Goal: Task Accomplishment & Management: Manage account settings

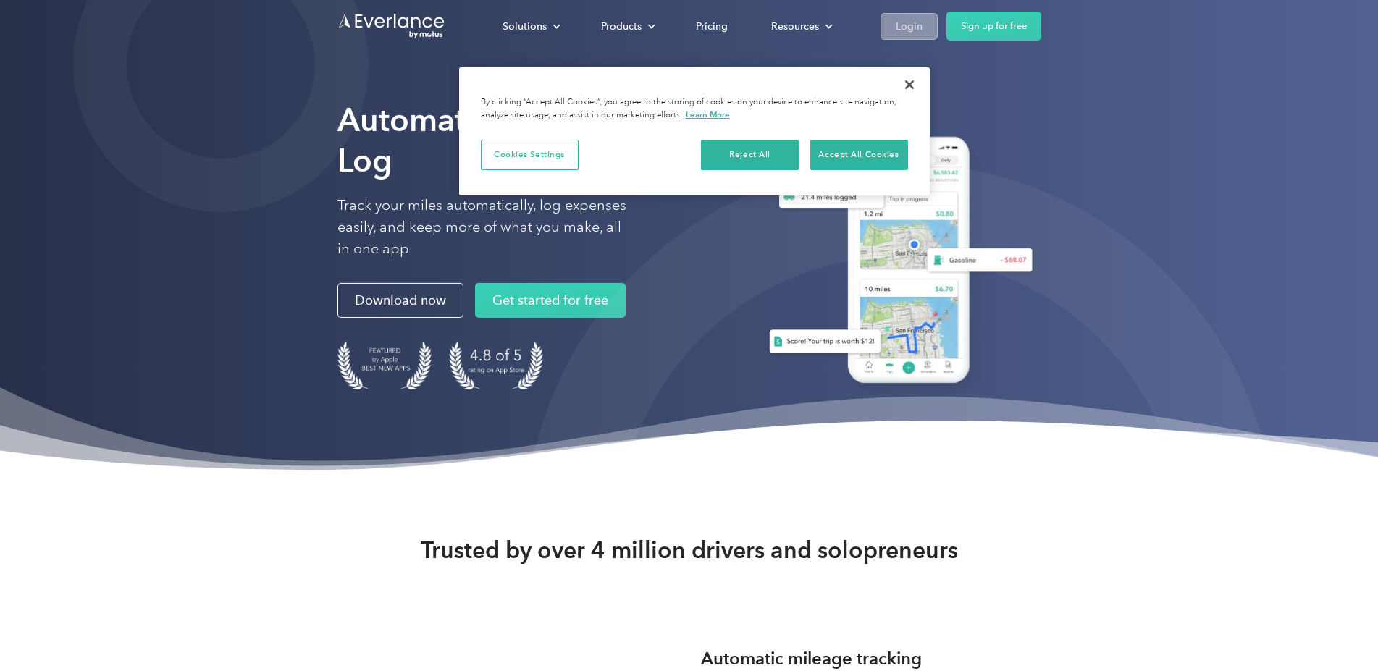
click at [923, 18] on div "Login" at bounding box center [909, 26] width 27 height 18
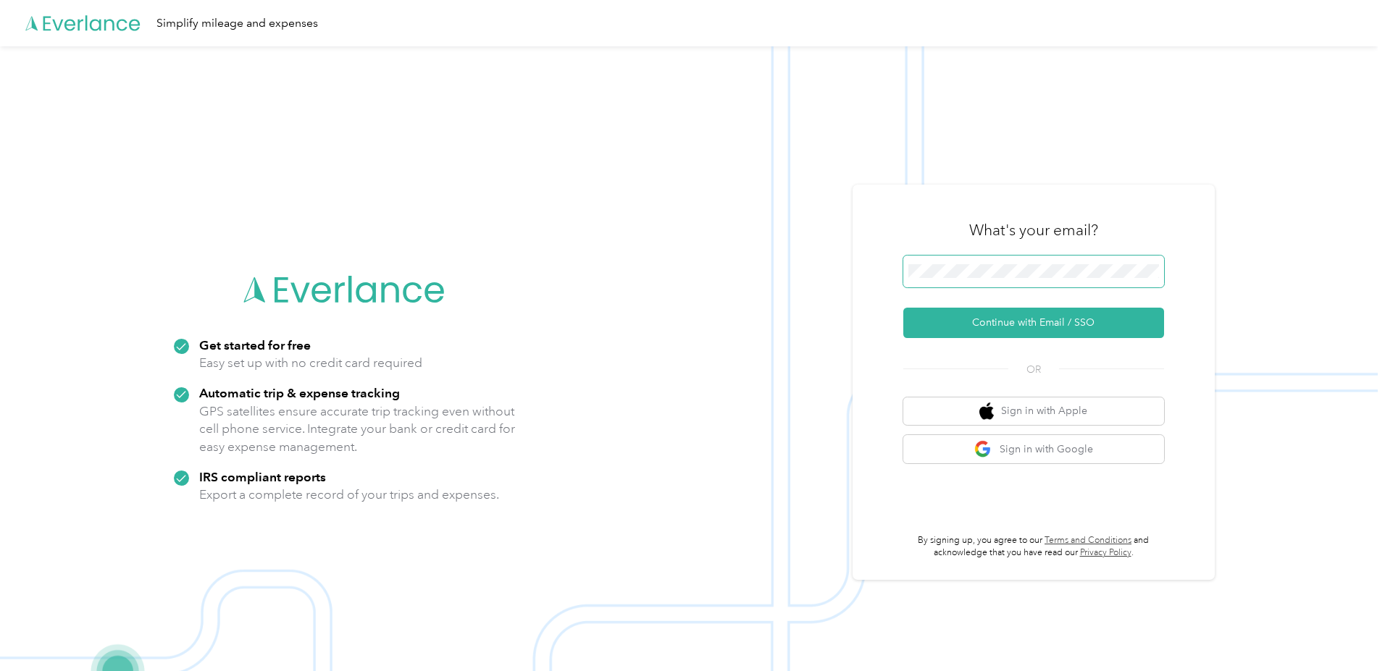
click at [1041, 291] on div at bounding box center [1033, 274] width 261 height 37
click at [1046, 321] on button "Continue with Email / SSO" at bounding box center [1033, 323] width 261 height 30
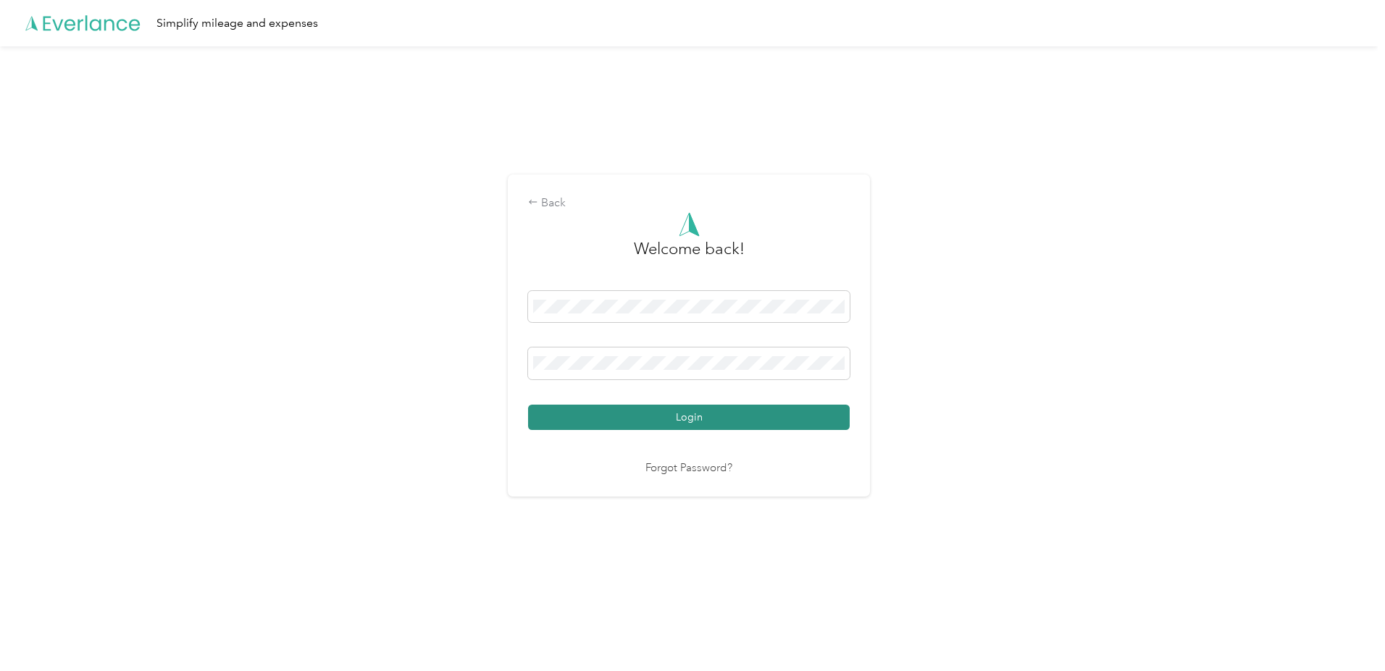
click at [692, 424] on button "Login" at bounding box center [689, 417] width 322 height 25
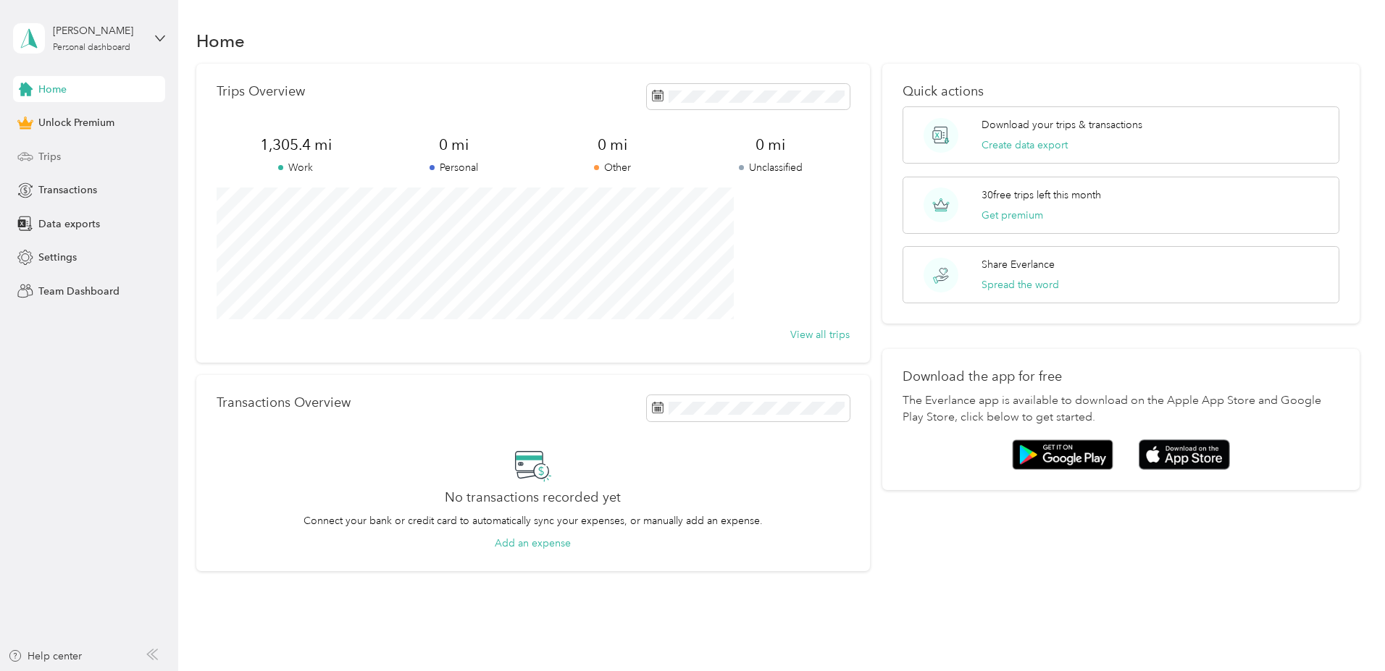
click at [72, 159] on div "Trips" at bounding box center [89, 156] width 152 height 26
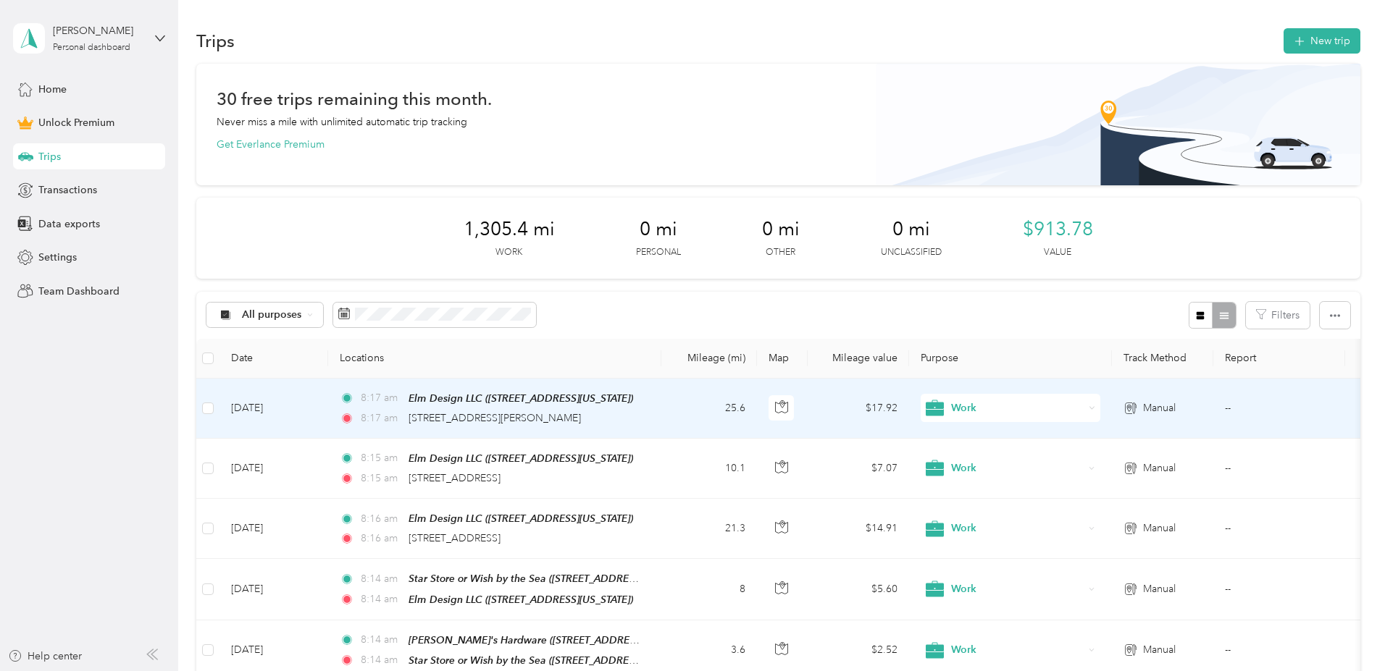
click at [644, 411] on div "8:17 am [STREET_ADDRESS][PERSON_NAME]" at bounding box center [492, 419] width 304 height 16
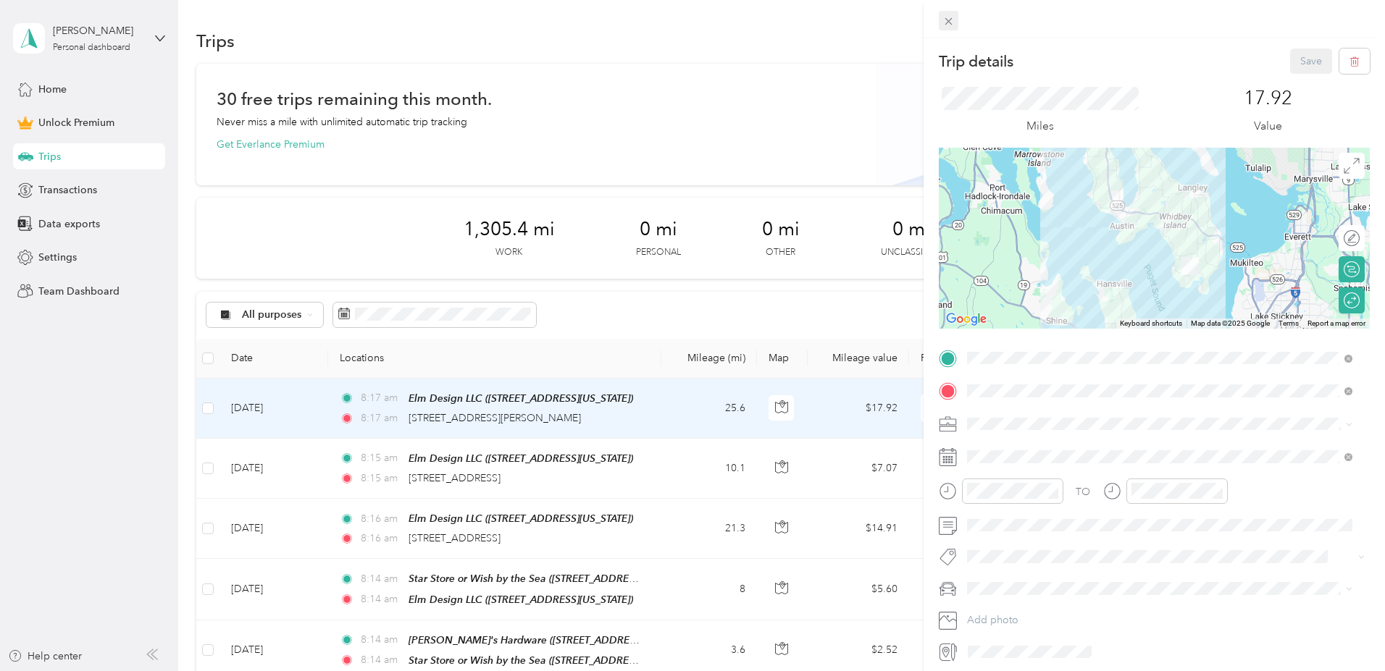
click at [949, 22] on icon at bounding box center [948, 21] width 12 height 12
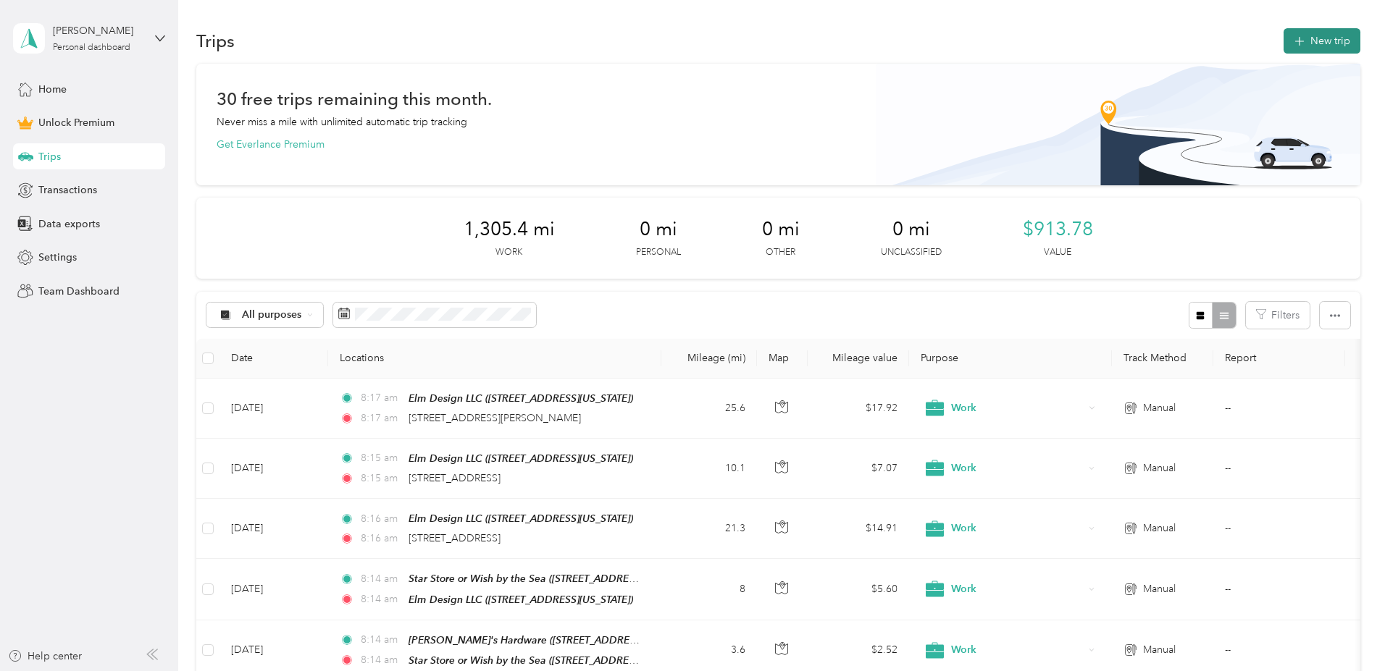
click at [1283, 43] on button "New trip" at bounding box center [1321, 40] width 77 height 25
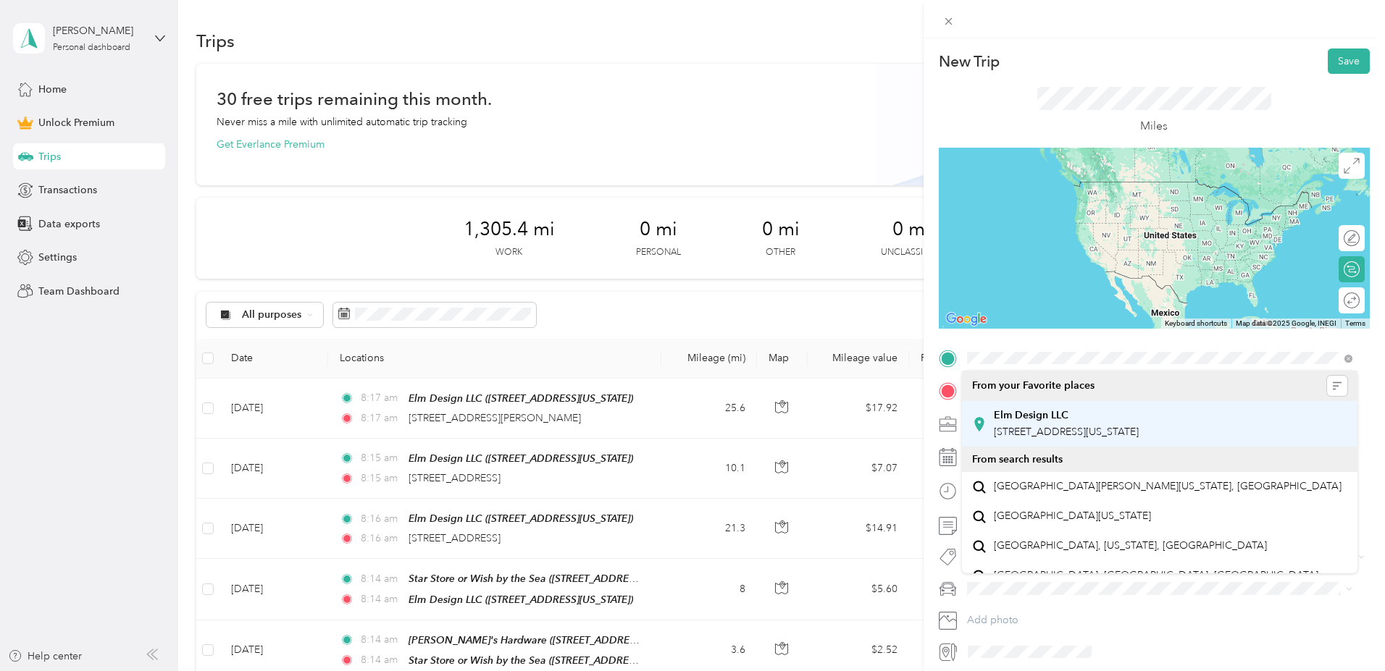
click at [1036, 435] on span "[STREET_ADDRESS][US_STATE]" at bounding box center [1066, 432] width 145 height 12
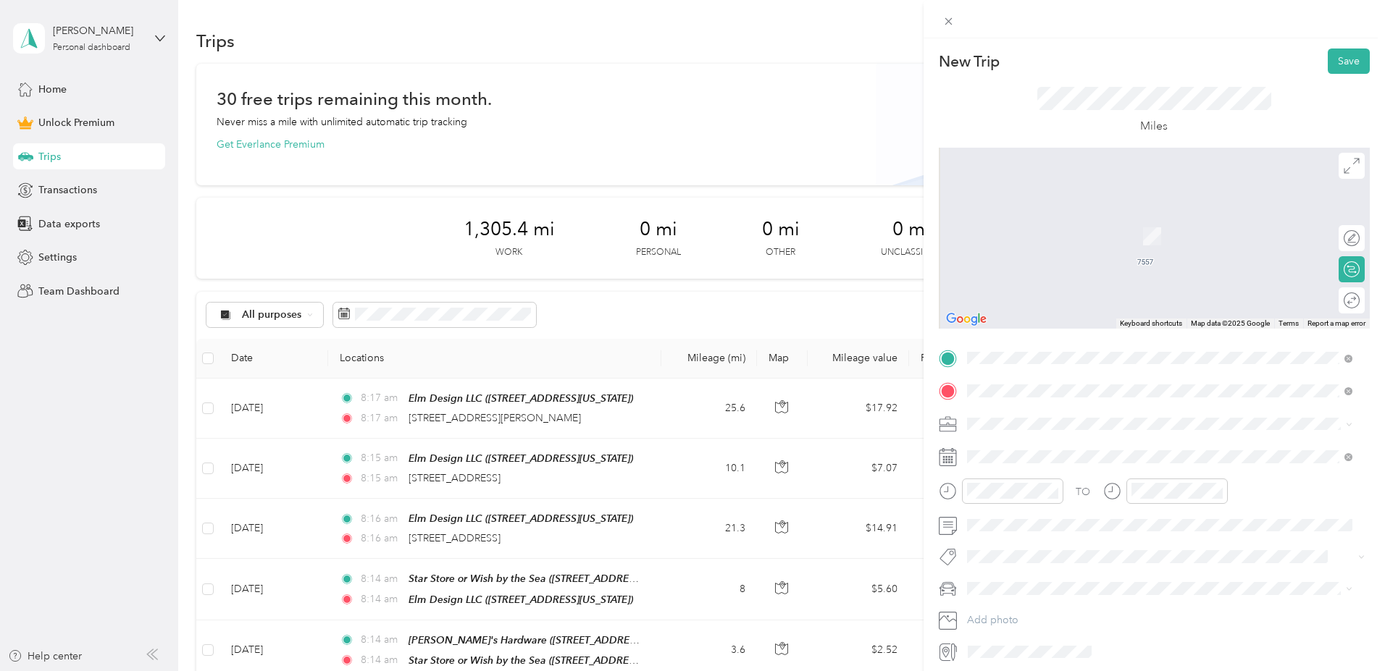
click at [1034, 466] on div "[PERSON_NAME]'s Hardware [STREET_ADDRESS][US_STATE][US_STATE]" at bounding box center [1093, 457] width 198 height 30
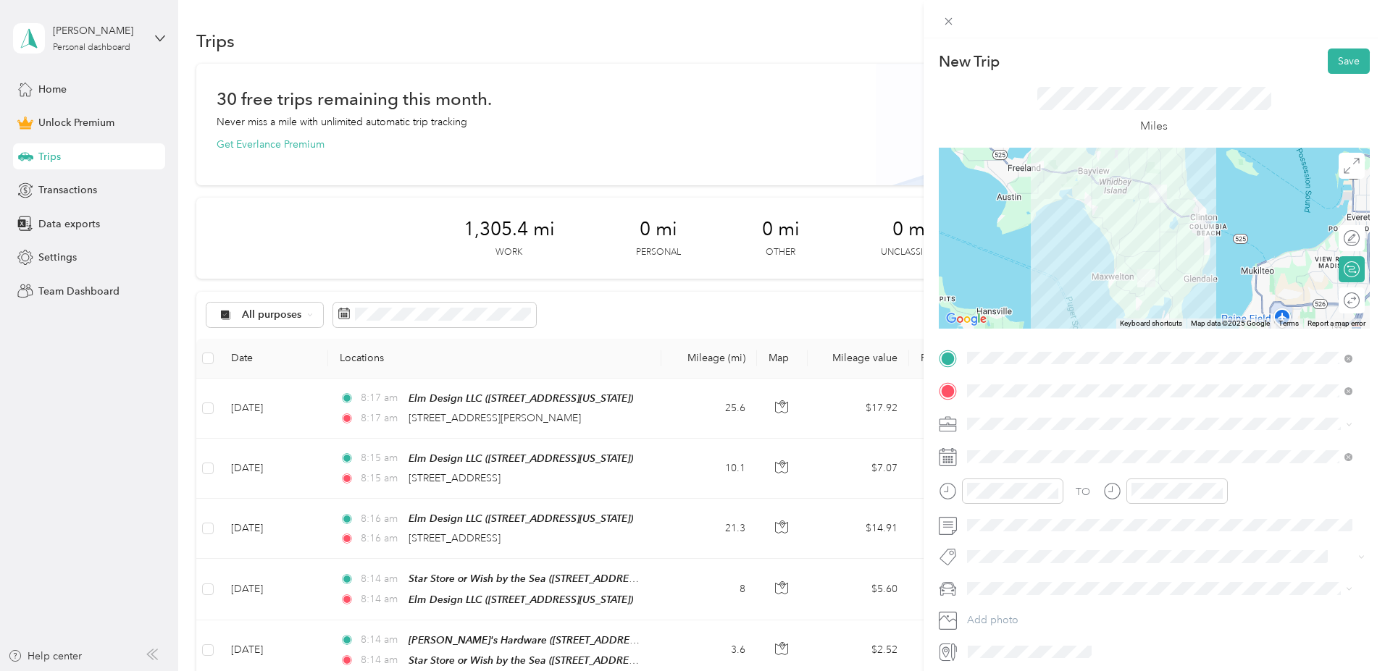
click at [1011, 445] on div "Work" at bounding box center [1159, 448] width 375 height 15
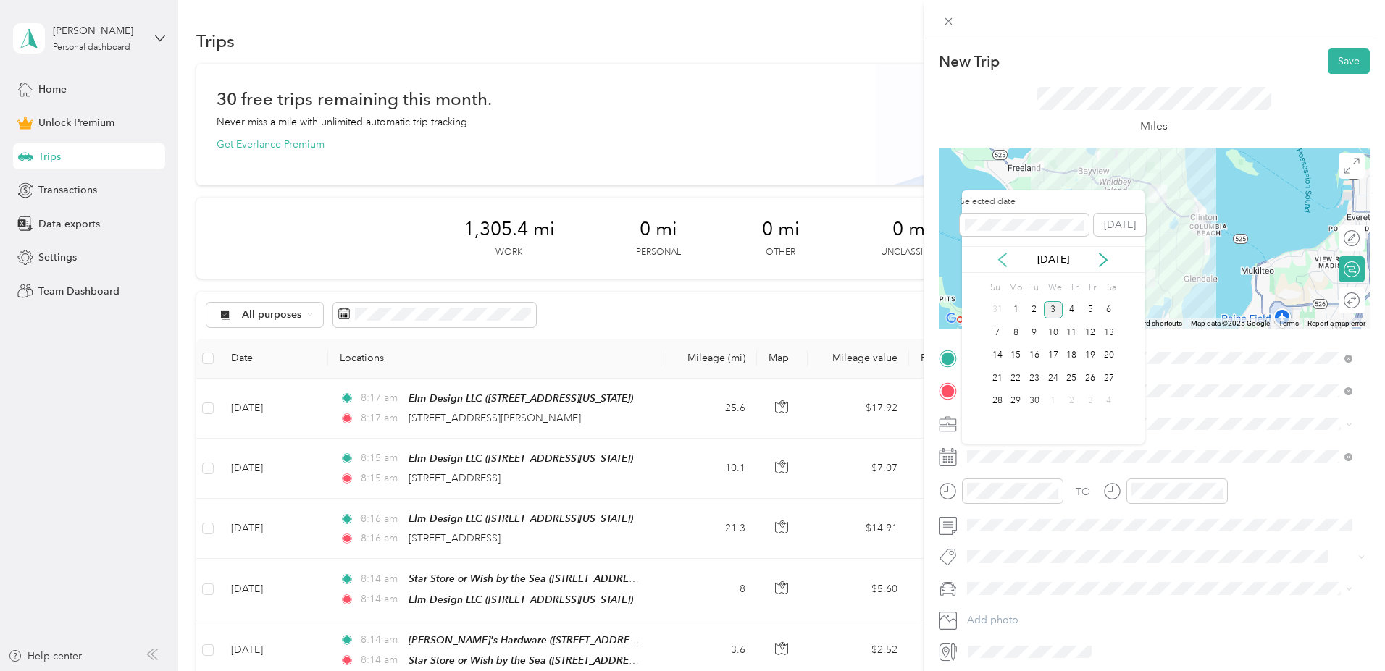
click at [1000, 260] on icon at bounding box center [1002, 260] width 14 height 14
click at [1055, 396] on div "27" at bounding box center [1053, 402] width 19 height 18
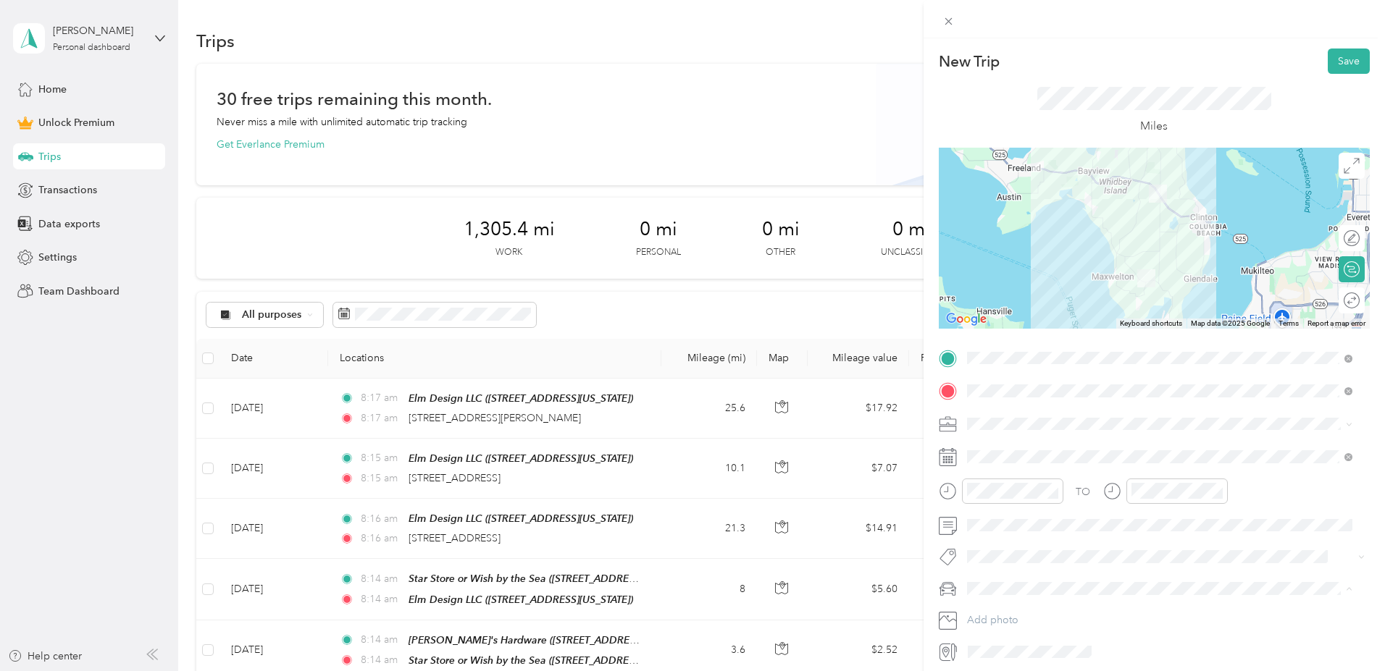
click at [1025, 611] on span "Lexus RX 350" at bounding box center [1003, 614] width 62 height 12
click at [1335, 302] on div at bounding box center [1344, 300] width 30 height 15
click at [1333, 56] on button "Save" at bounding box center [1348, 61] width 42 height 25
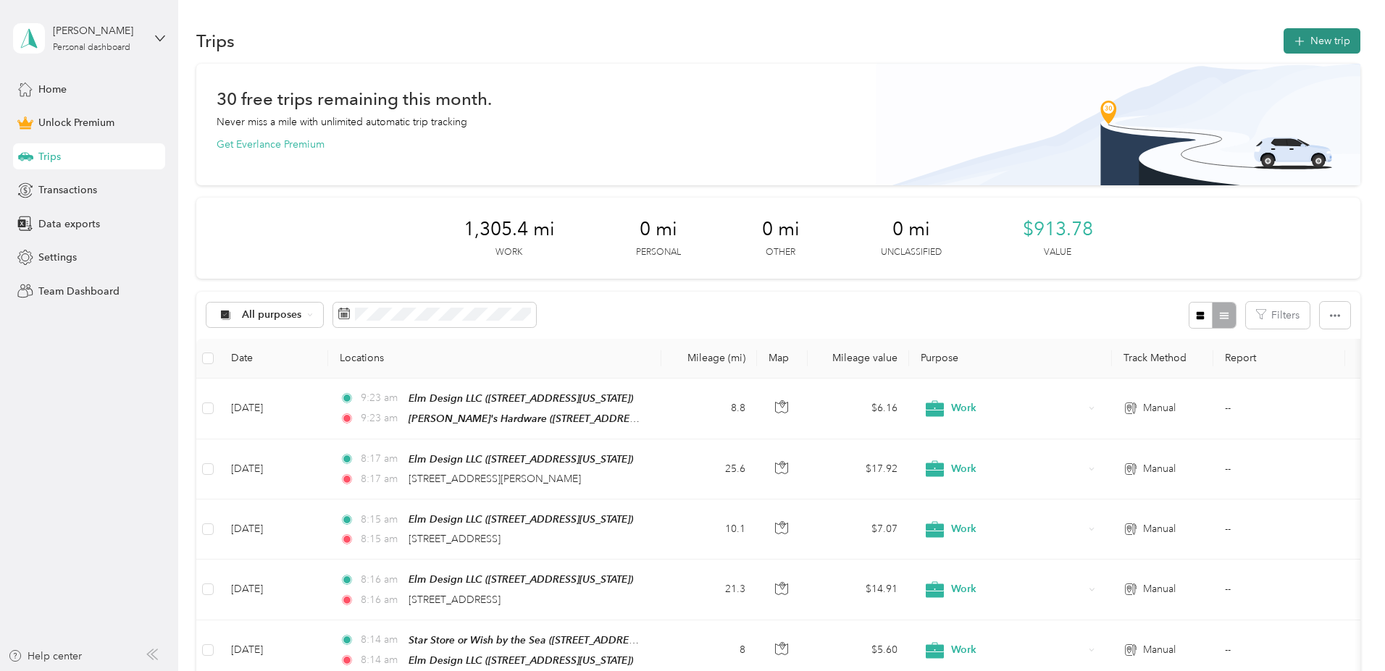
click at [1283, 38] on button "New trip" at bounding box center [1321, 40] width 77 height 25
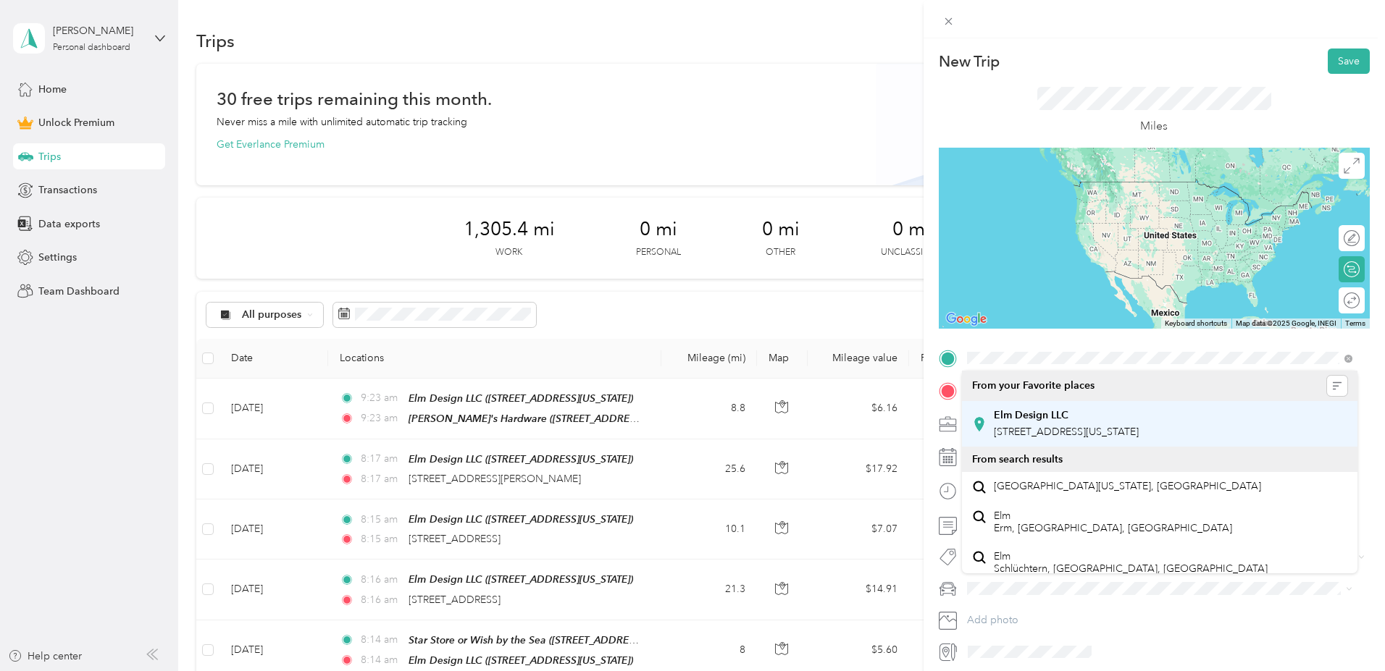
click at [1113, 415] on div "Elm Design LLC" at bounding box center [1066, 415] width 145 height 13
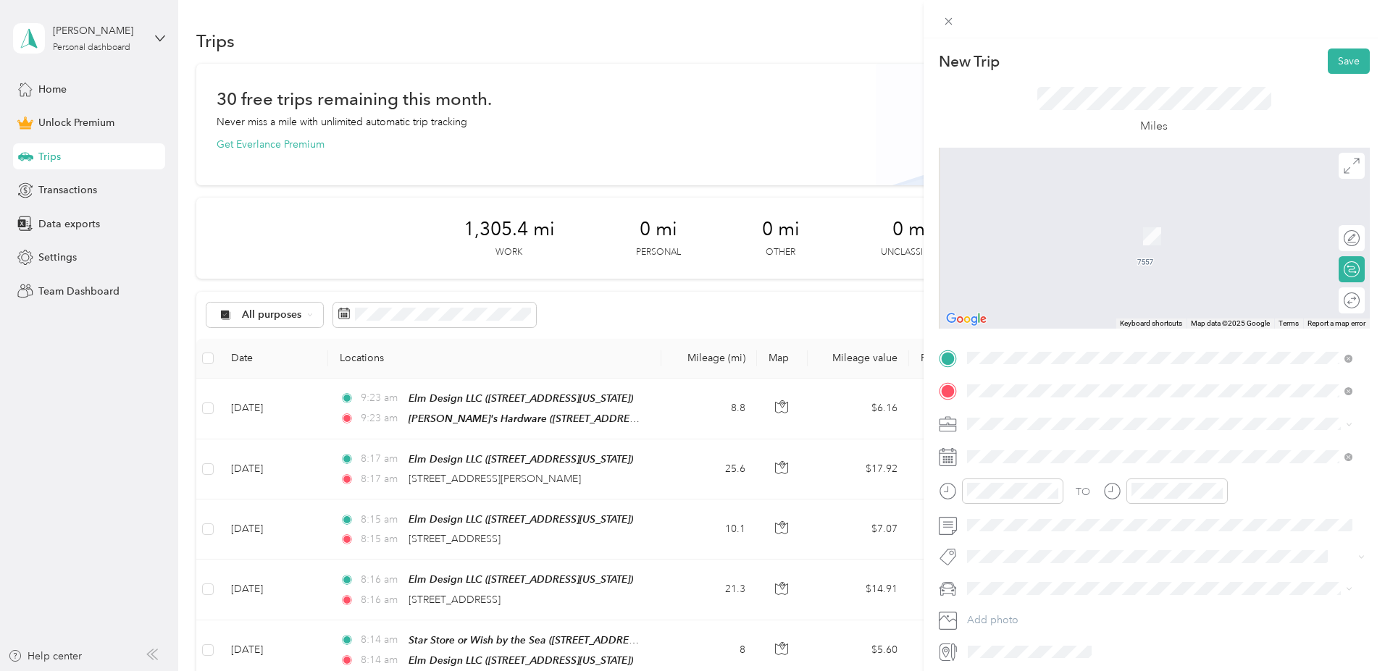
click at [1019, 459] on span "[STREET_ADDRESS][US_STATE][US_STATE]" at bounding box center [1093, 464] width 198 height 12
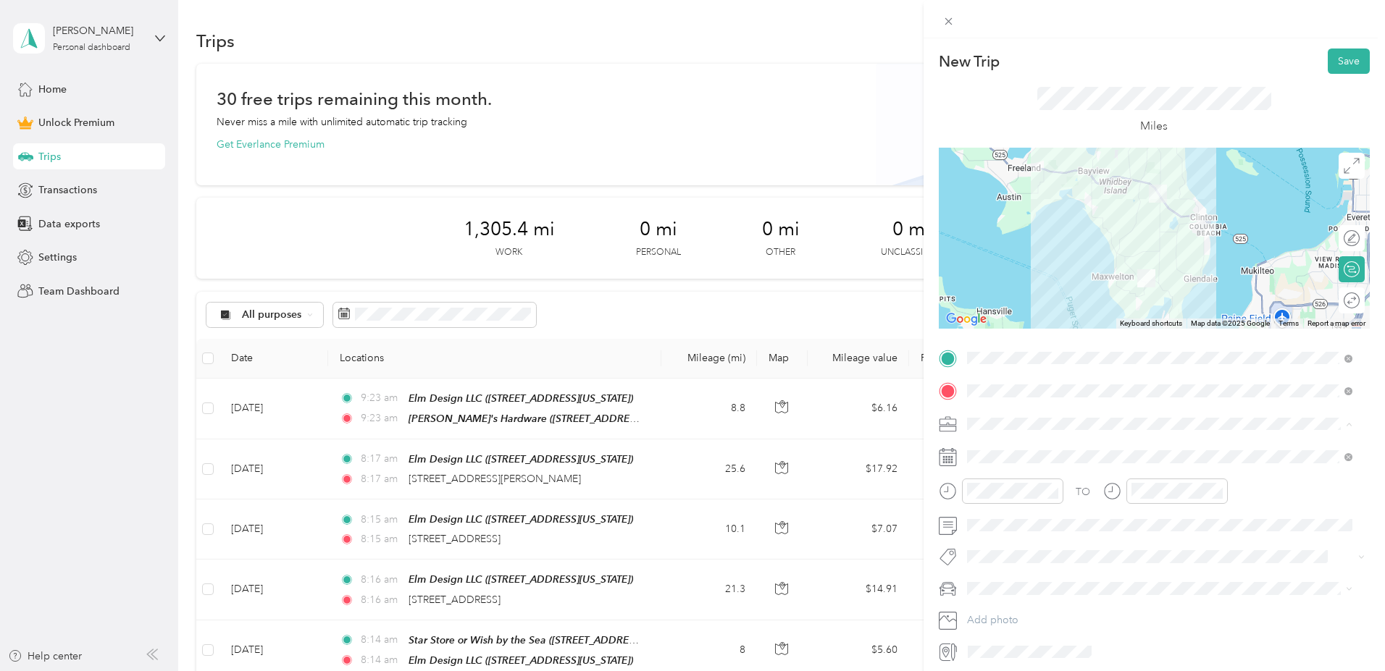
click at [1005, 439] on li "Work" at bounding box center [1159, 449] width 395 height 25
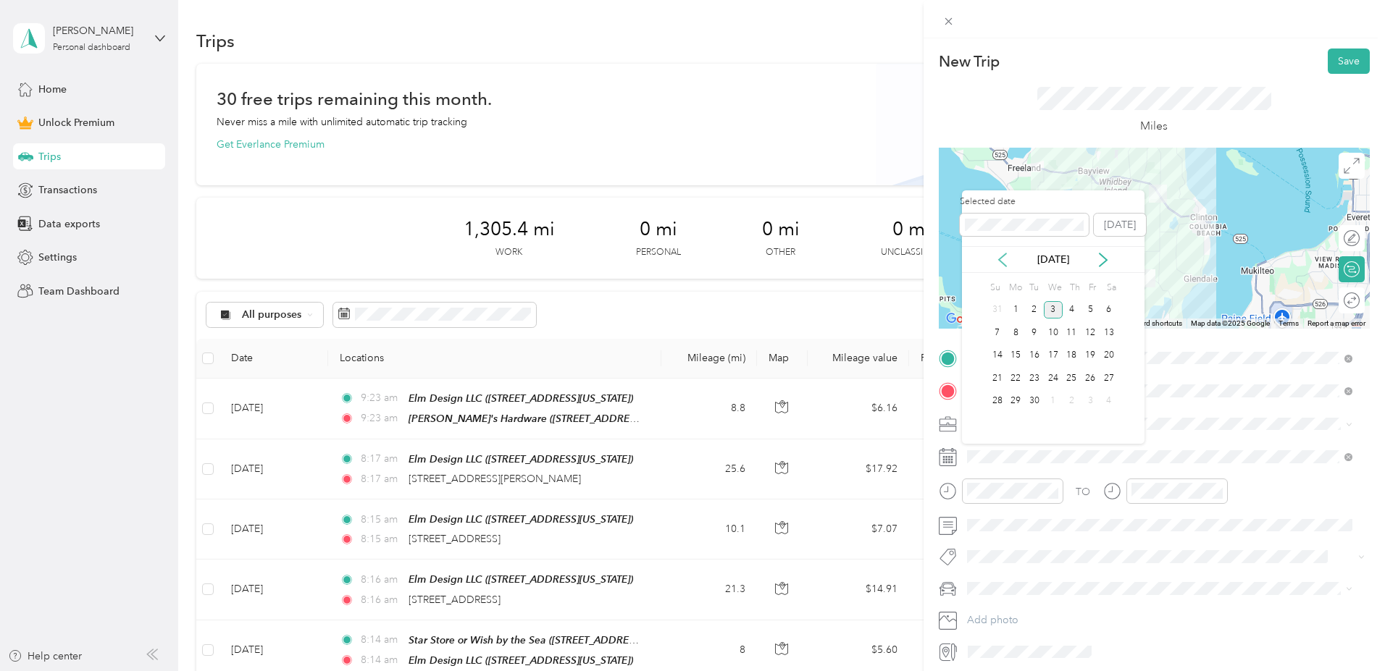
click at [1006, 263] on icon at bounding box center [1002, 260] width 14 height 14
click at [1069, 400] on div "28" at bounding box center [1071, 402] width 19 height 18
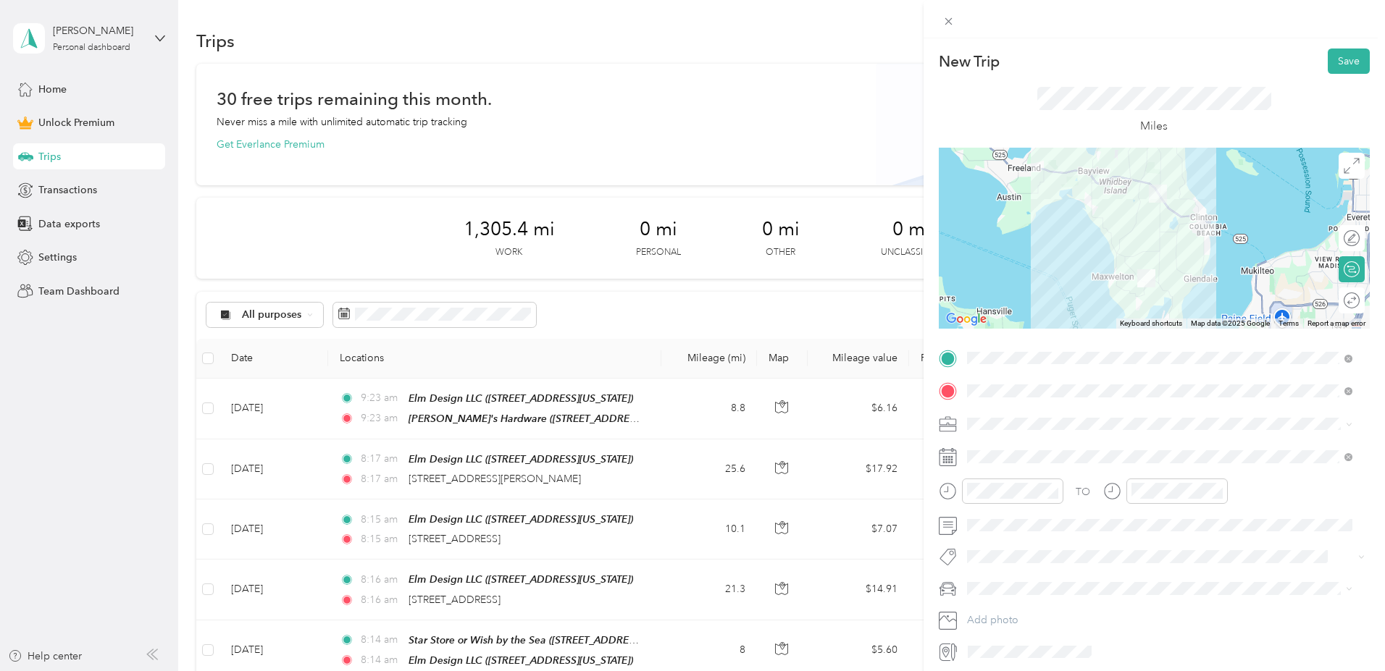
click at [1010, 619] on li "Lexus RX 350" at bounding box center [1159, 614] width 395 height 25
click at [1335, 59] on button "Save" at bounding box center [1348, 61] width 42 height 25
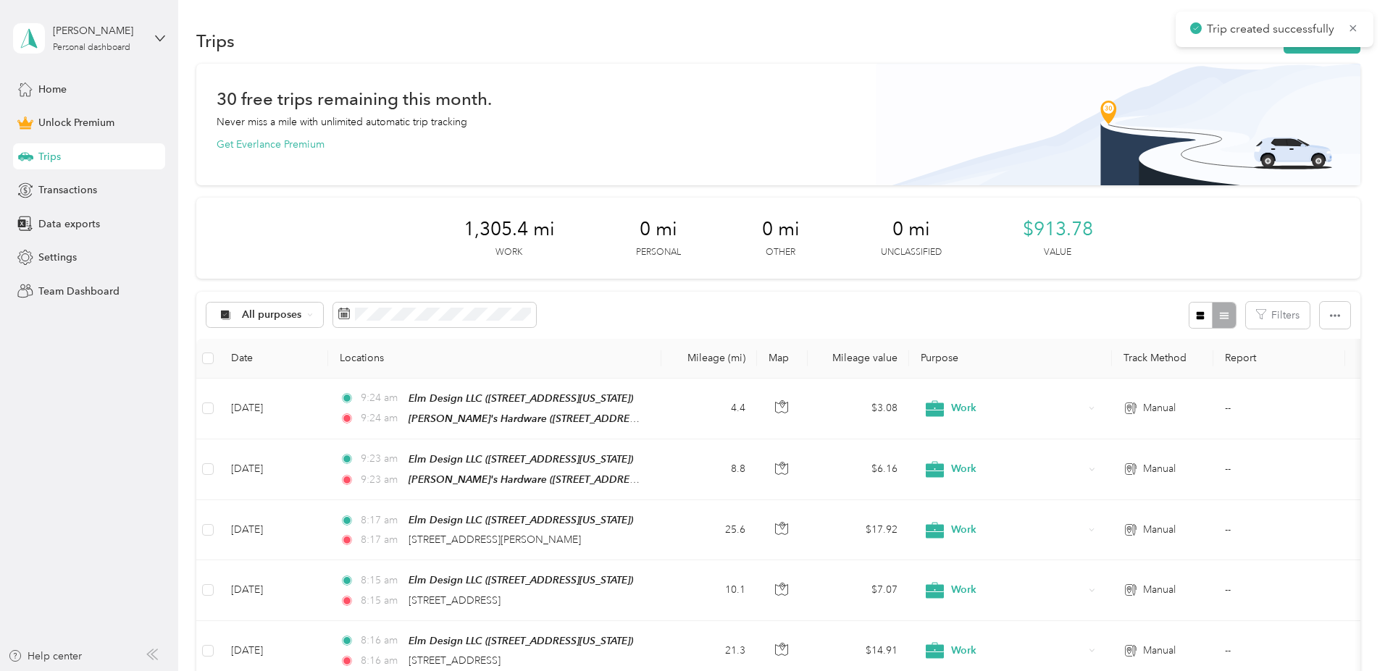
click at [1219, 46] on div "Trip created successfully" at bounding box center [1274, 29] width 198 height 35
click at [1283, 49] on button "New trip" at bounding box center [1321, 40] width 77 height 25
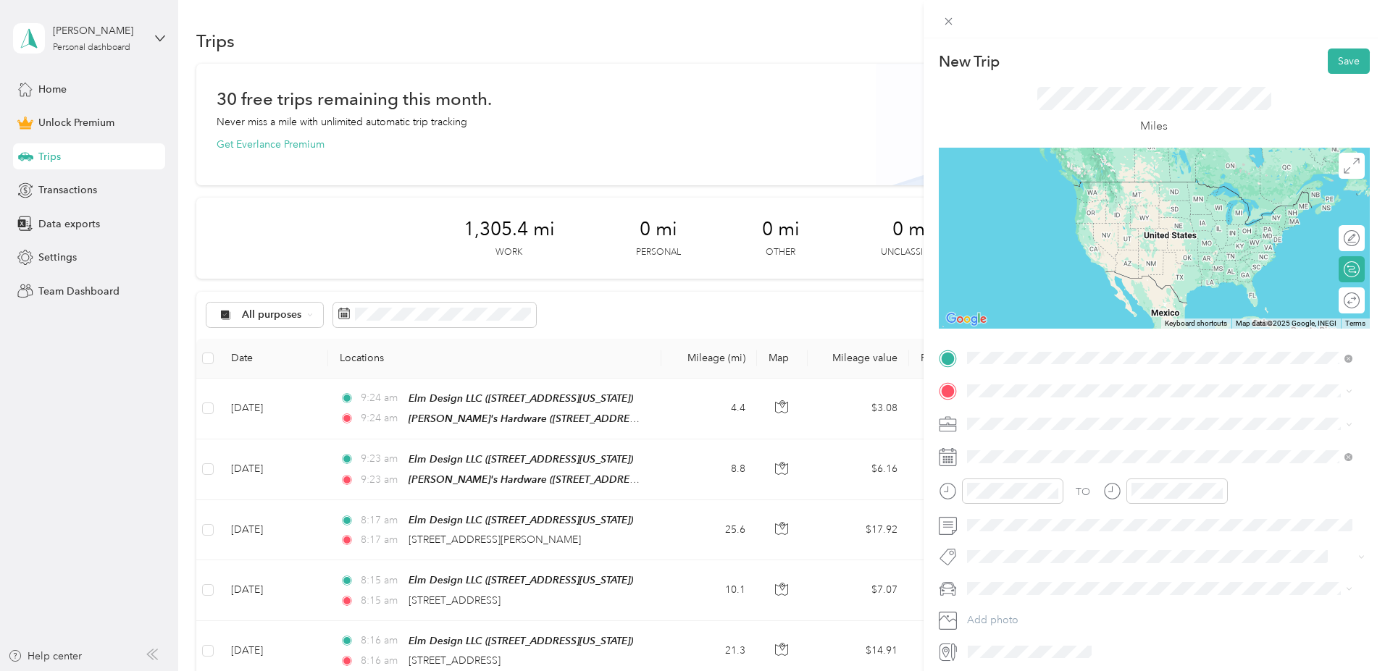
click at [1103, 416] on div "[PERSON_NAME]'s Hardware" at bounding box center [1093, 415] width 198 height 13
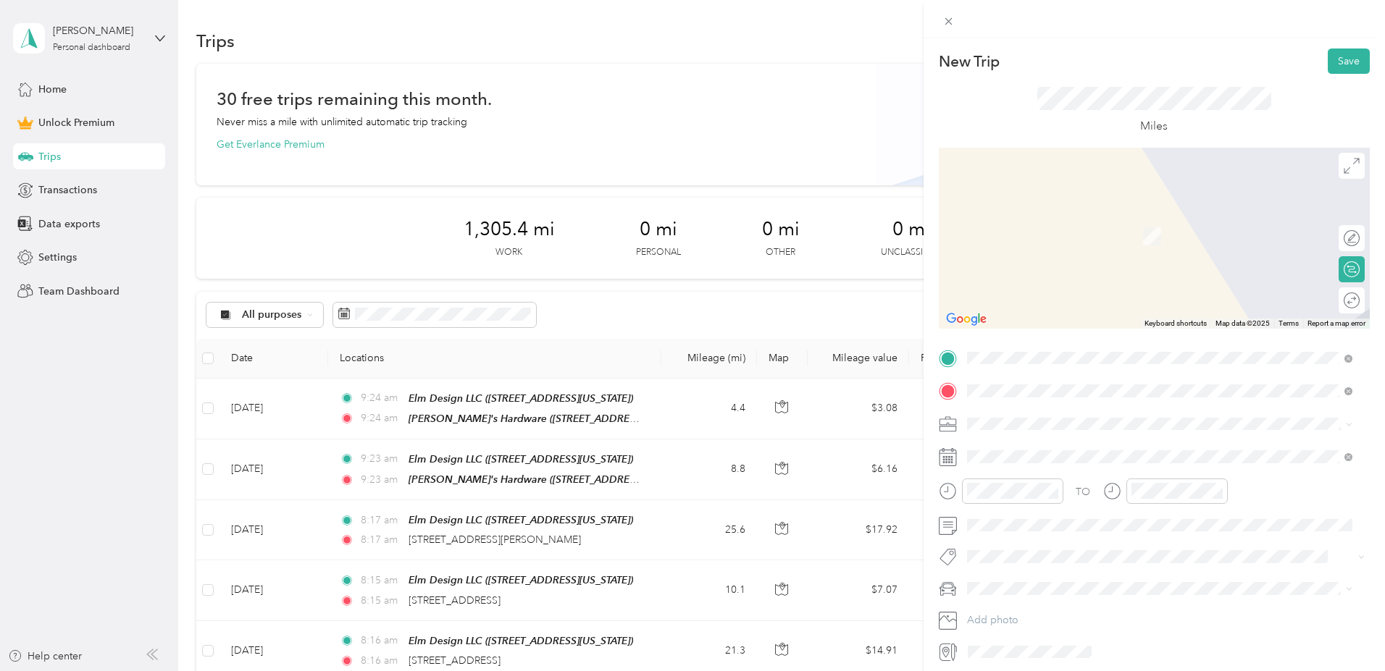
click at [1025, 450] on span "[STREET_ADDRESS][PERSON_NAME][US_STATE]" at bounding box center [1106, 443] width 225 height 13
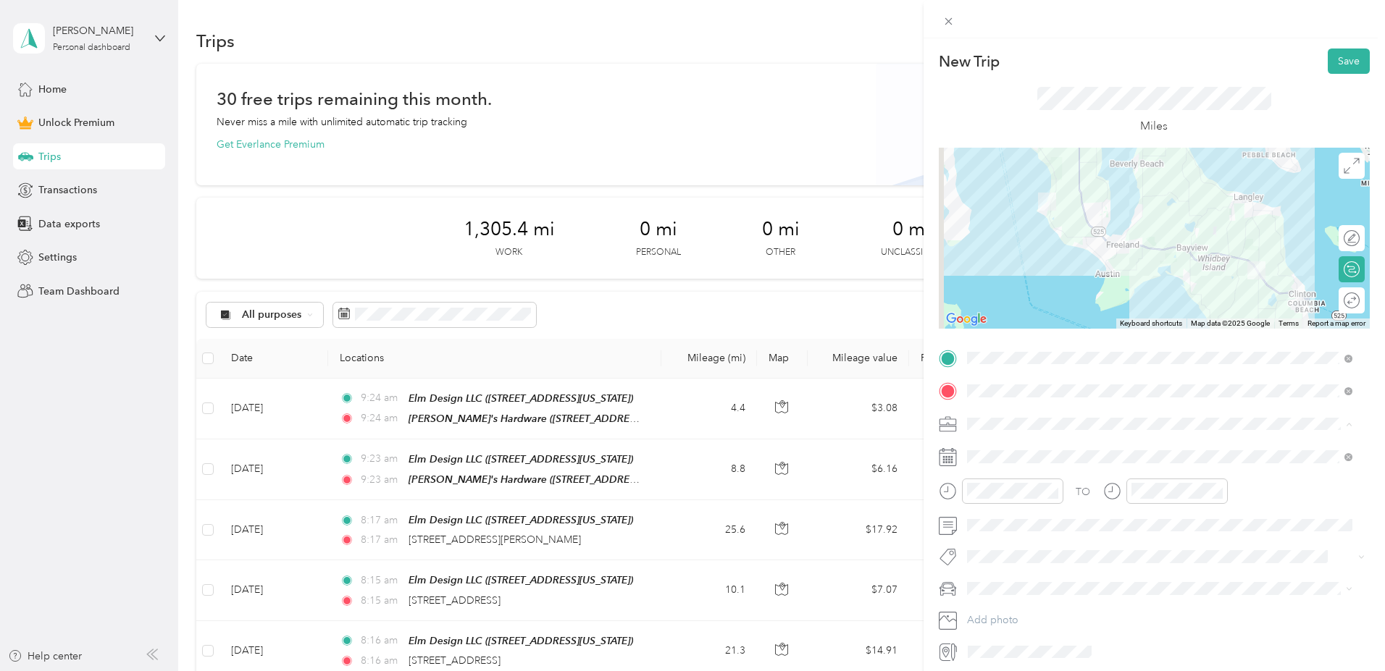
click at [994, 449] on span "Work" at bounding box center [984, 449] width 25 height 12
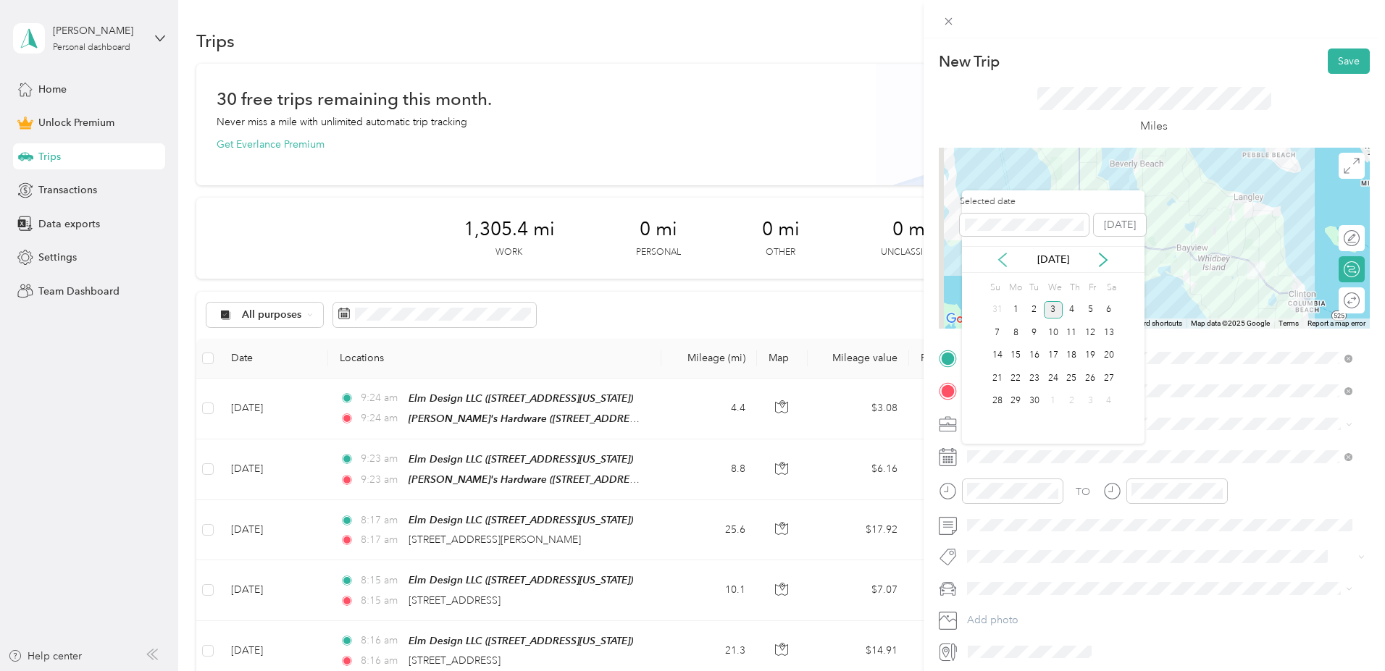
click at [998, 264] on icon at bounding box center [1002, 260] width 14 height 14
click at [1073, 401] on div "28" at bounding box center [1071, 402] width 19 height 18
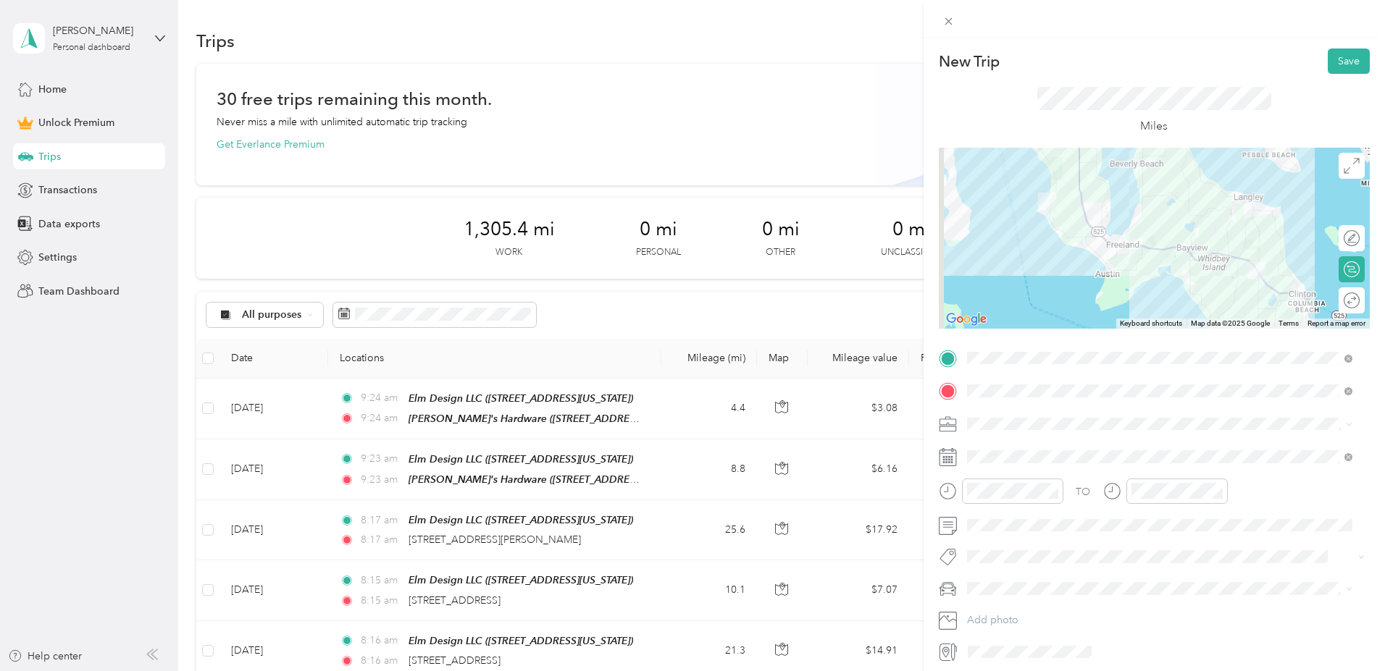
click at [1024, 580] on span at bounding box center [1166, 588] width 408 height 23
click at [1020, 618] on span "Lexus RX 350" at bounding box center [1003, 614] width 62 height 12
click at [1337, 64] on button "Save" at bounding box center [1348, 61] width 42 height 25
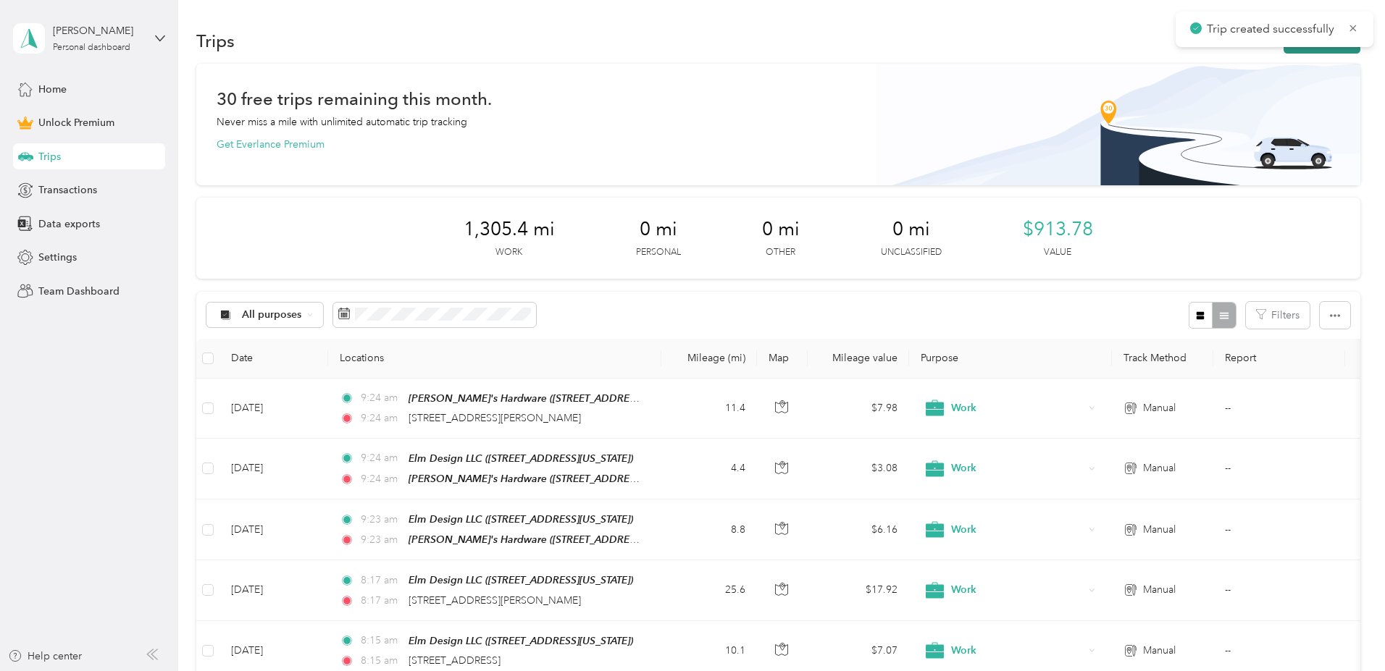
click at [1283, 50] on button "New trip" at bounding box center [1321, 40] width 77 height 25
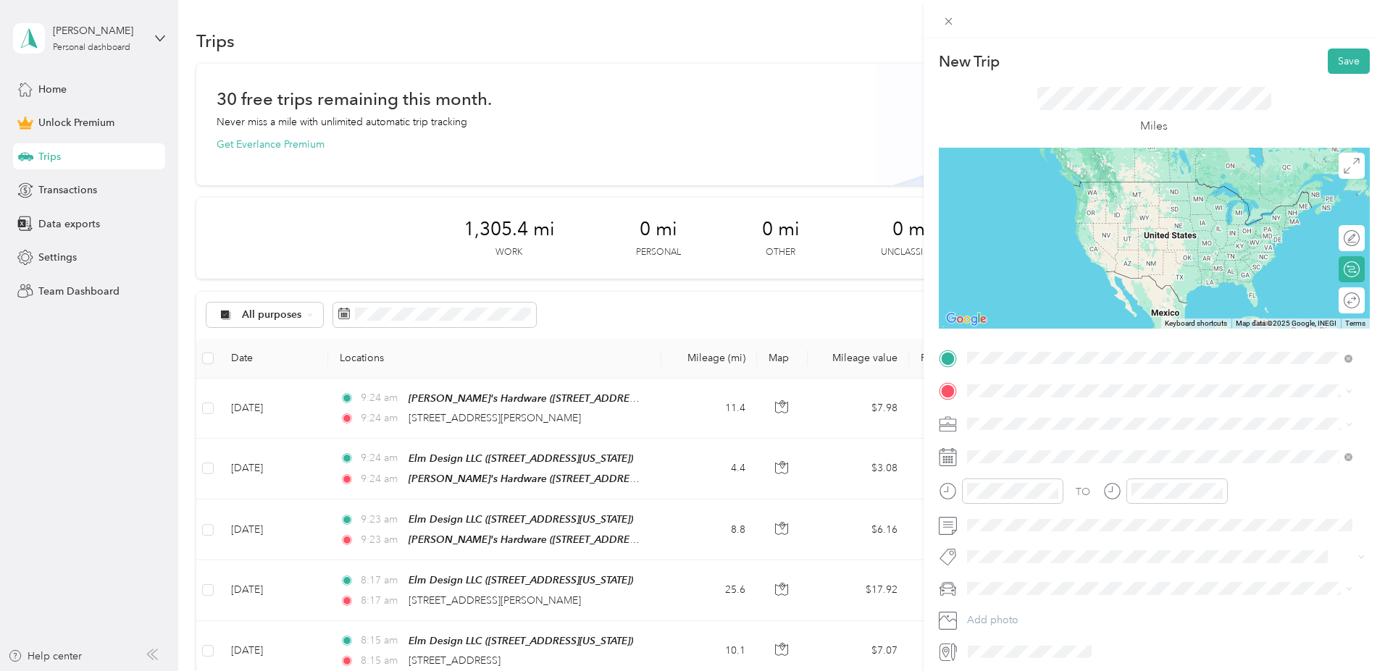
click at [1042, 409] on span "[STREET_ADDRESS][PERSON_NAME][US_STATE]" at bounding box center [1106, 410] width 225 height 13
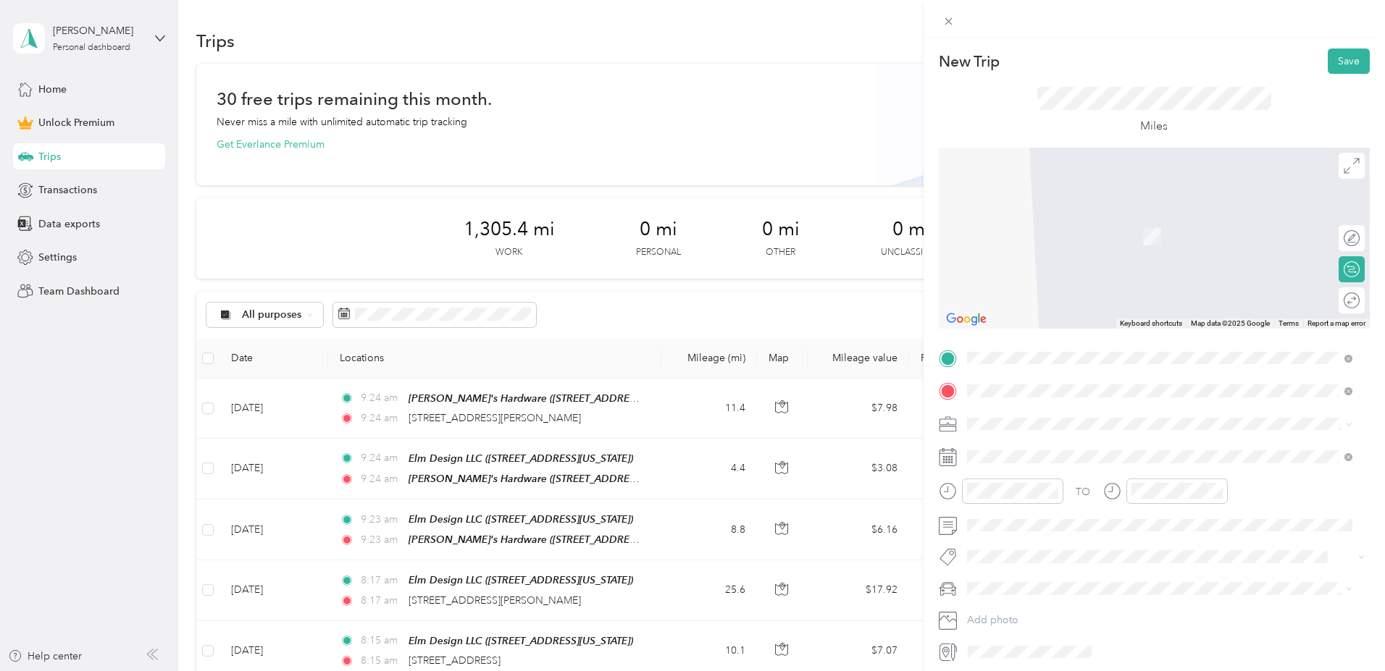
click at [1039, 453] on strong "Elm Design LLC" at bounding box center [1031, 448] width 75 height 13
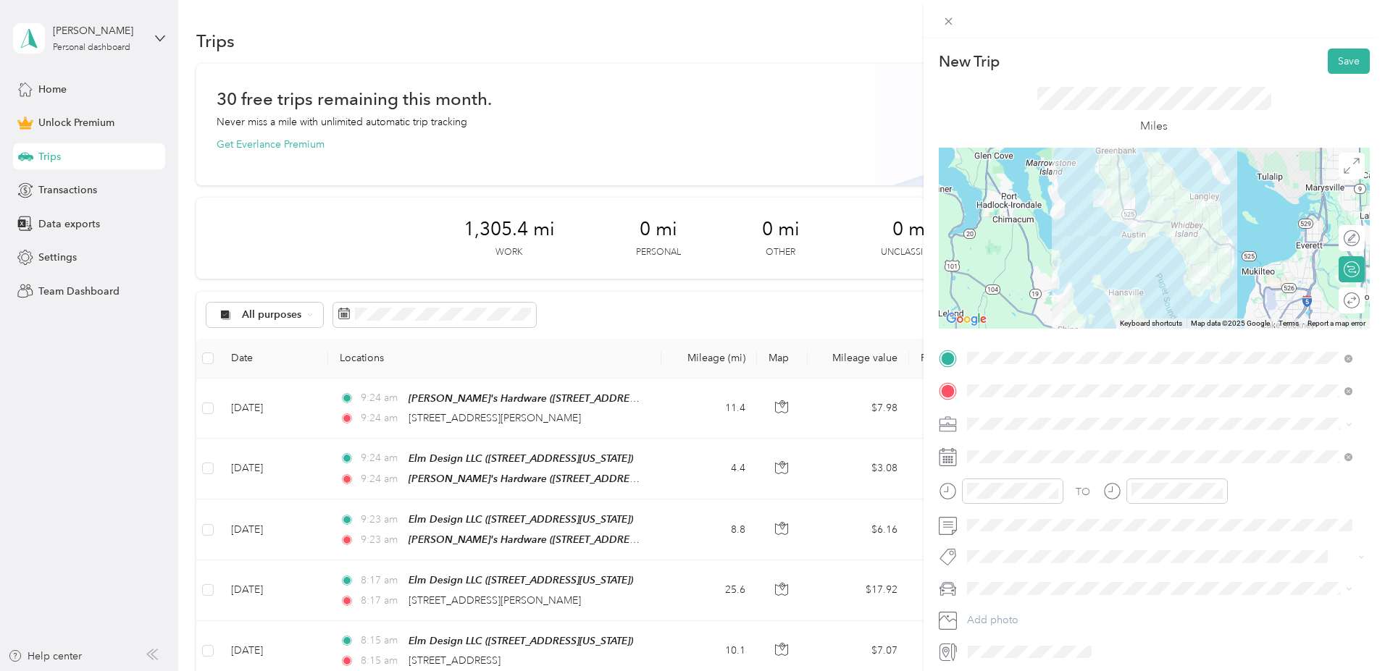
click at [1004, 447] on div "Work" at bounding box center [1159, 446] width 375 height 15
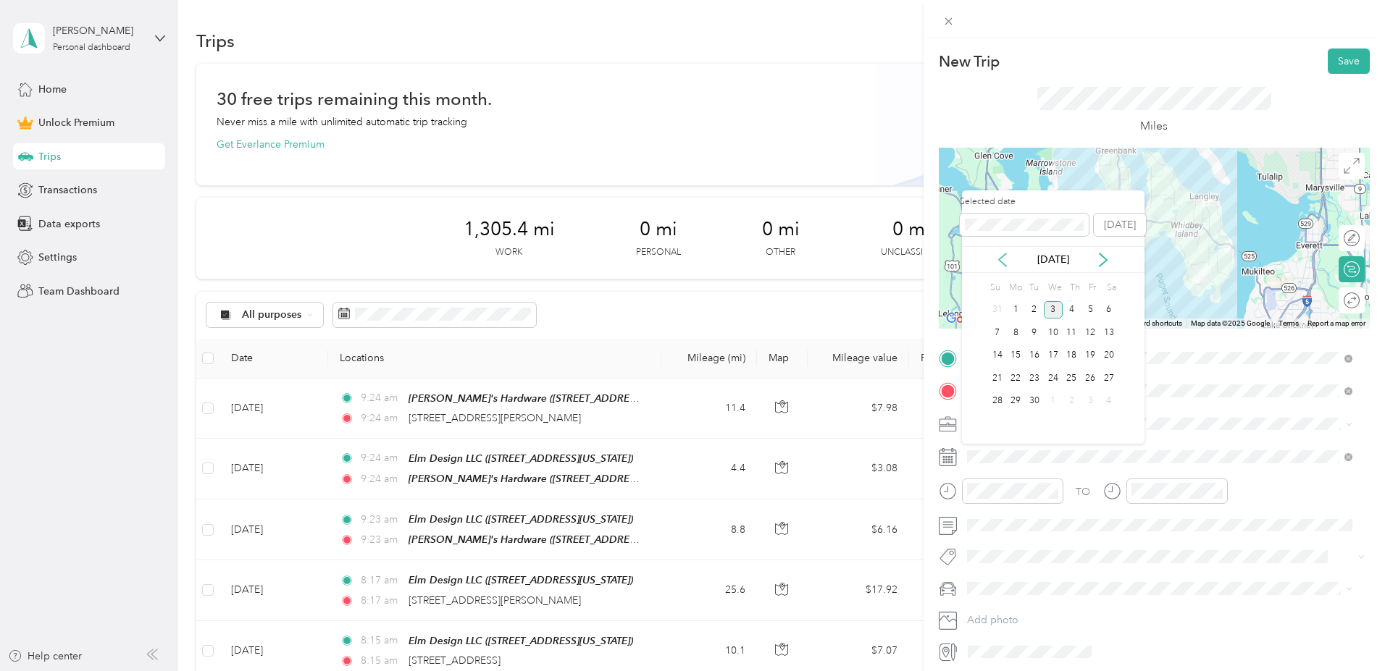
click at [1002, 257] on icon at bounding box center [1002, 259] width 7 height 13
click at [1071, 398] on div "28" at bounding box center [1071, 402] width 19 height 18
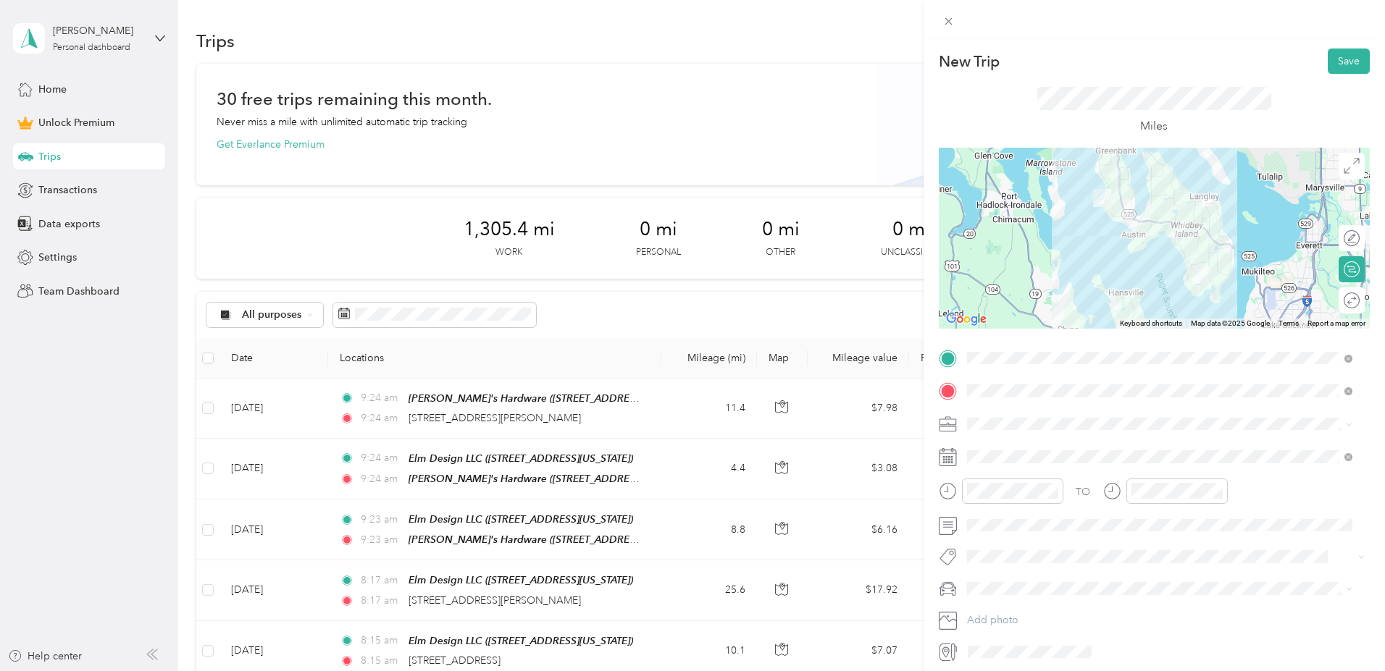
click at [1005, 614] on div "Lexus RX 350" at bounding box center [1159, 613] width 375 height 15
click at [1342, 62] on button "Save" at bounding box center [1348, 61] width 42 height 25
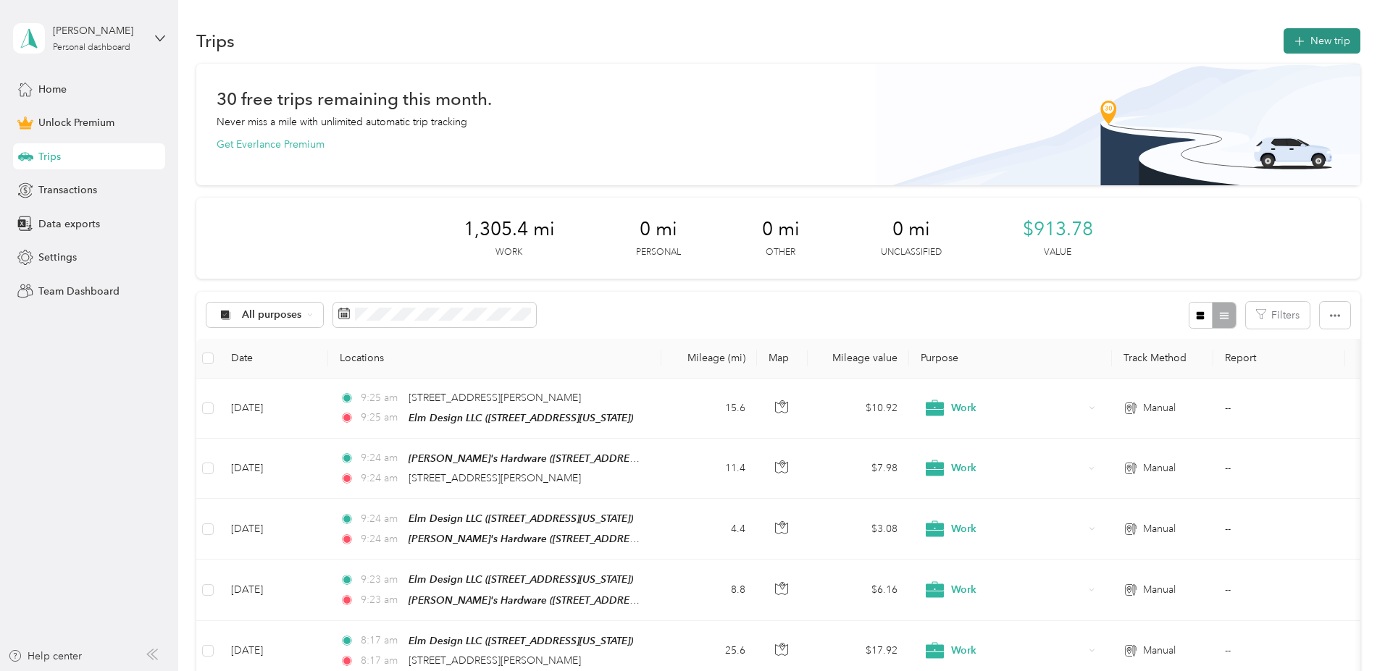
click at [1283, 41] on button "New trip" at bounding box center [1321, 40] width 77 height 25
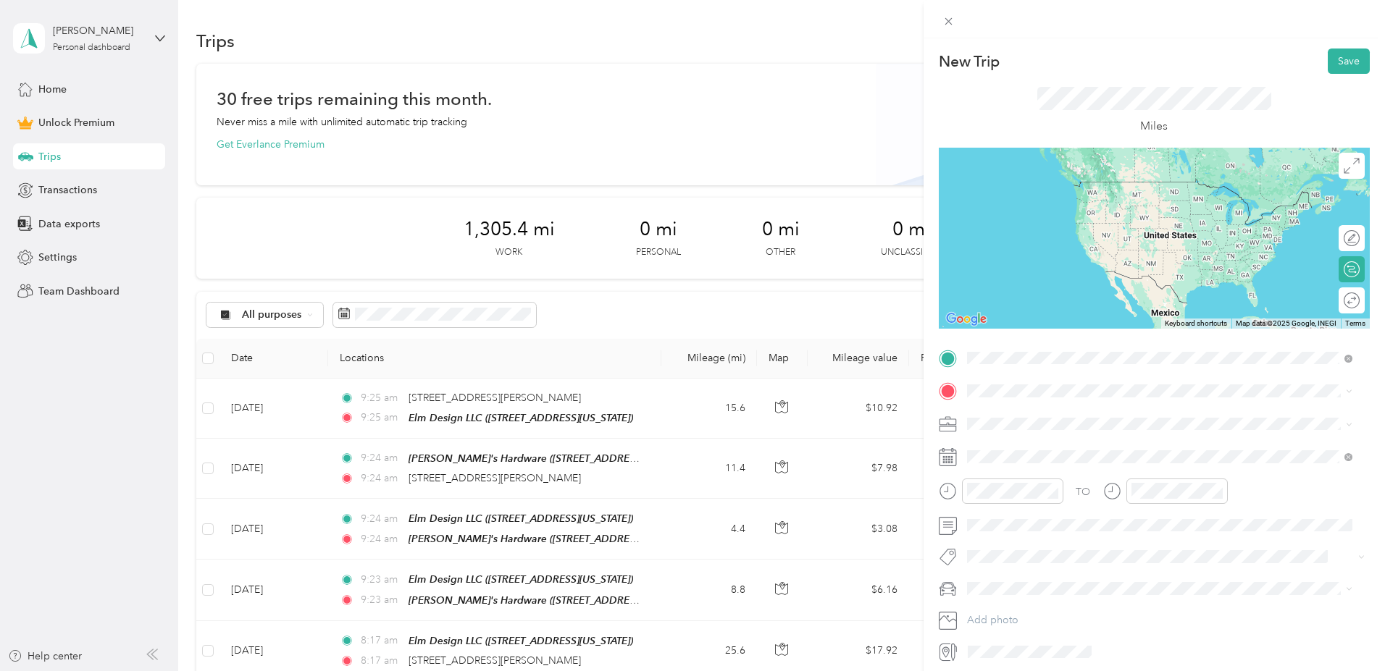
click at [1052, 427] on span "[STREET_ADDRESS][US_STATE]" at bounding box center [1066, 432] width 145 height 12
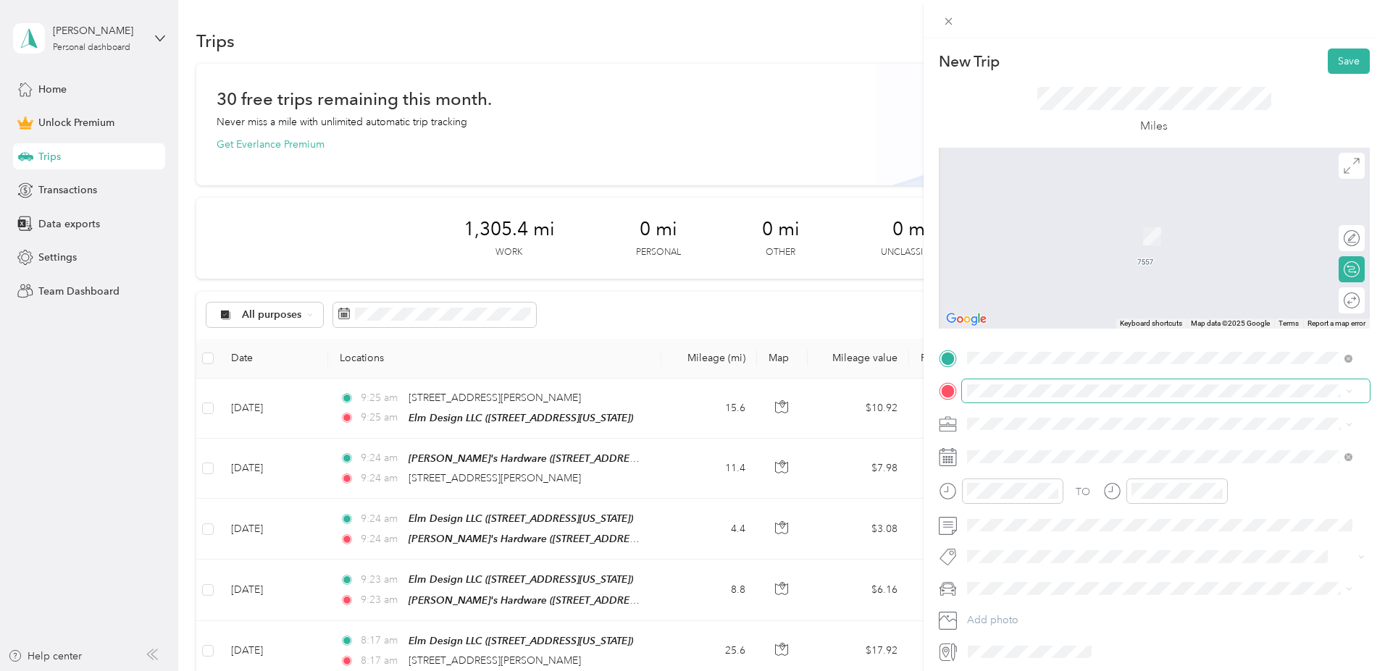
click at [1049, 384] on span at bounding box center [1166, 390] width 408 height 23
click at [1041, 403] on div "TO Add photo" at bounding box center [1154, 505] width 431 height 317
click at [1033, 382] on span at bounding box center [1166, 390] width 408 height 23
click at [1030, 463] on span "[GEOGRAPHIC_DATA][STREET_ADDRESS][US_STATE]" at bounding box center [1118, 464] width 249 height 12
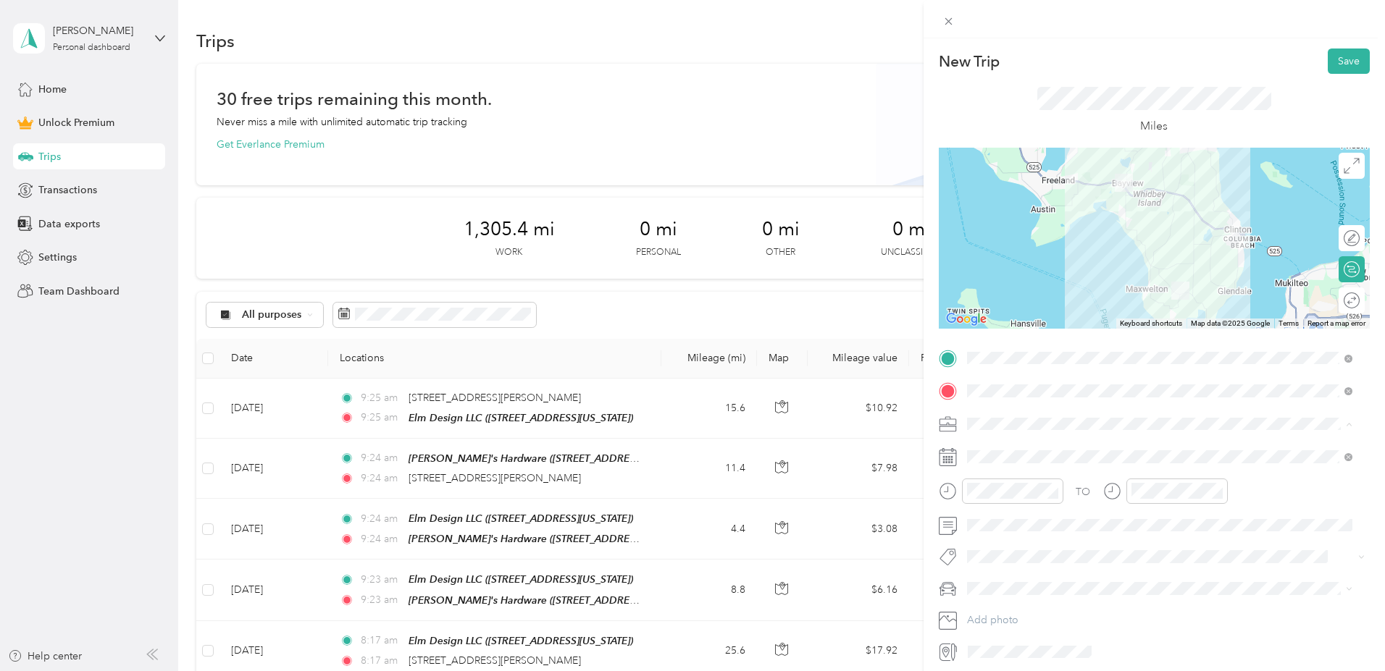
click at [997, 453] on li "Work" at bounding box center [1159, 449] width 395 height 25
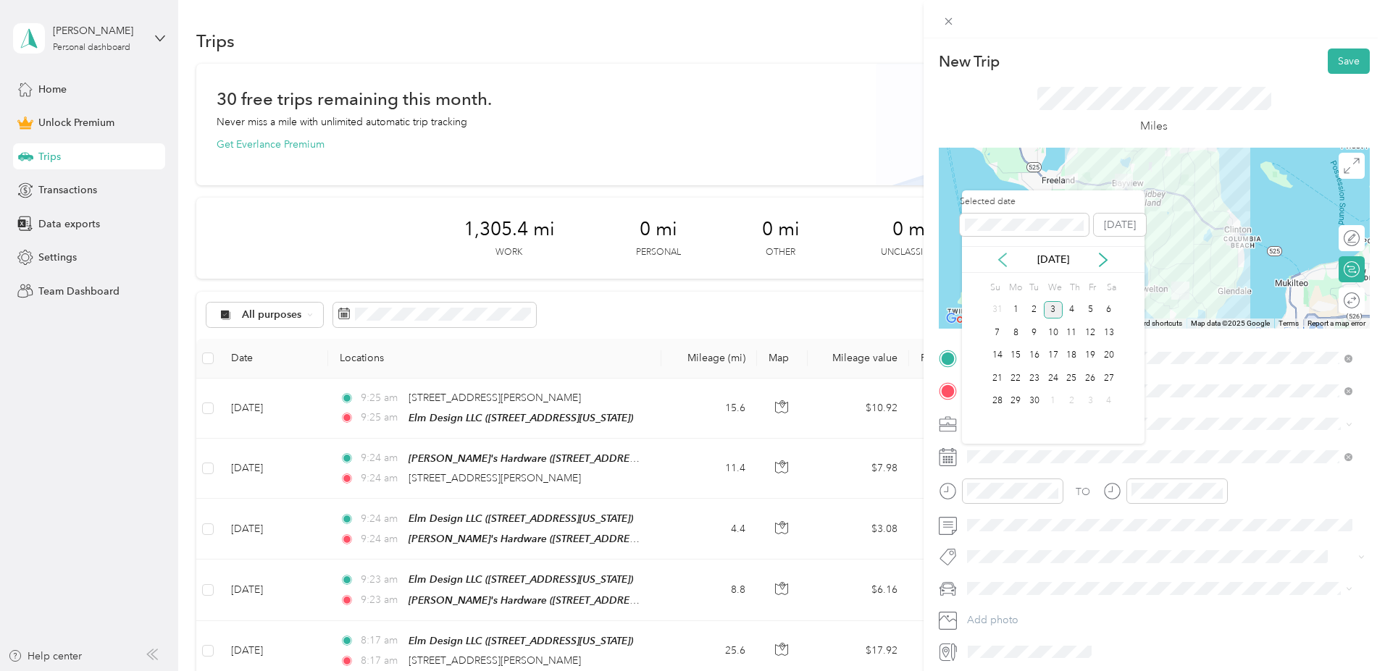
click at [1003, 264] on icon at bounding box center [1002, 259] width 7 height 13
click at [1053, 361] on div "13" at bounding box center [1053, 356] width 19 height 18
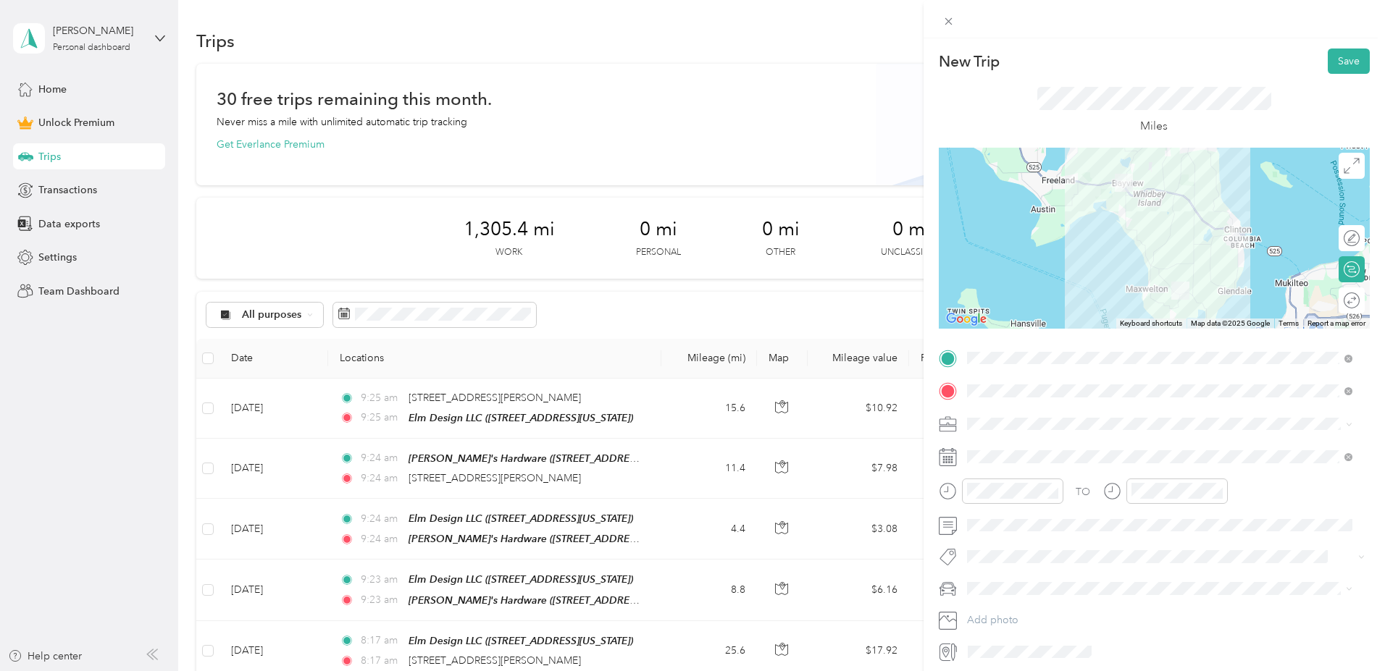
click at [999, 608] on div "Lexus RX 350" at bounding box center [1159, 610] width 375 height 15
click at [1337, 301] on div at bounding box center [1344, 300] width 30 height 15
click at [1338, 60] on button "Save" at bounding box center [1348, 61] width 42 height 25
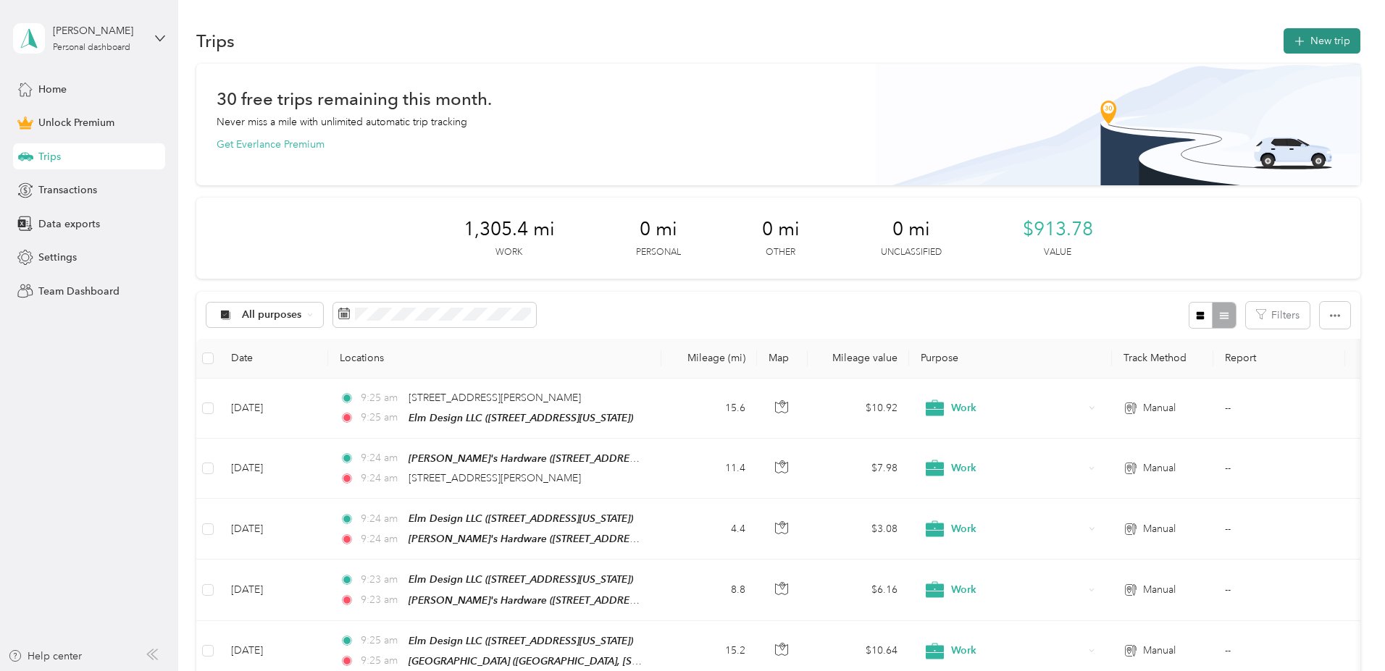
click at [1283, 39] on button "New trip" at bounding box center [1321, 40] width 77 height 25
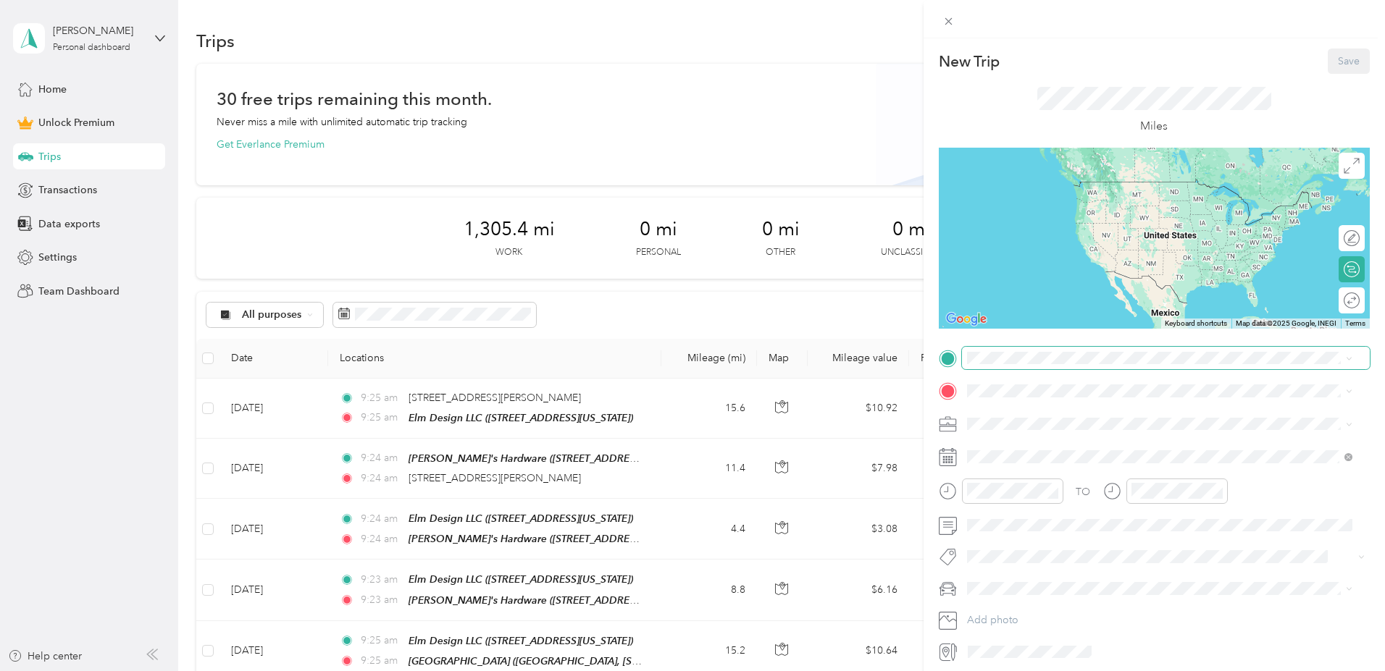
click at [1020, 351] on span at bounding box center [1166, 358] width 408 height 23
click at [1023, 416] on div "Elm Design LLC [STREET_ADDRESS][US_STATE]" at bounding box center [1066, 424] width 145 height 30
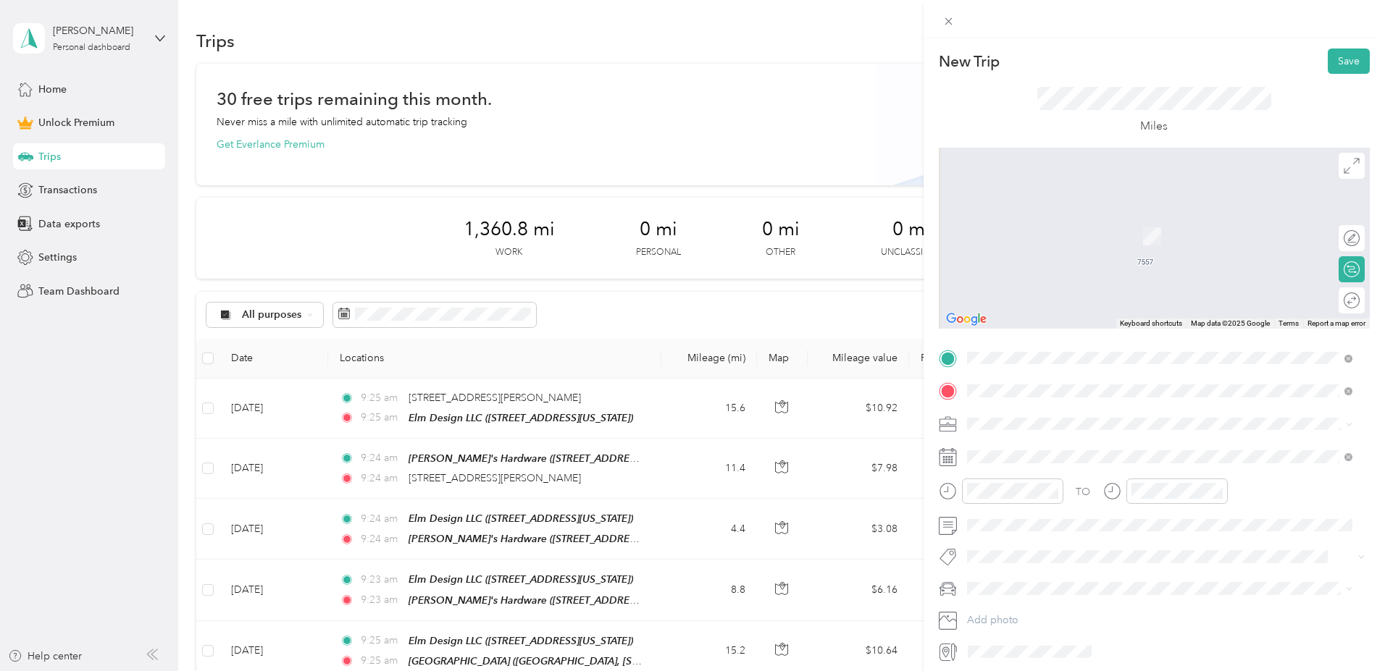
click at [1041, 447] on span "[STREET_ADDRESS][US_STATE]" at bounding box center [1066, 443] width 145 height 13
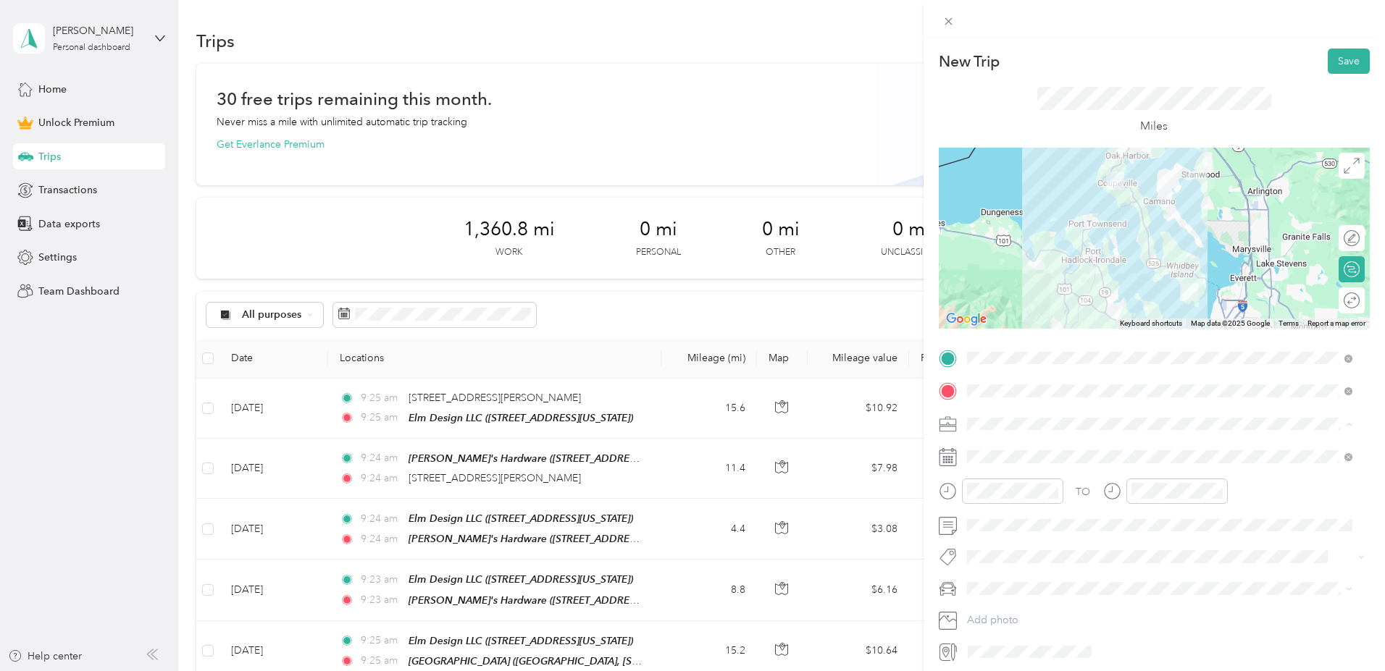
click at [1018, 445] on div "Work" at bounding box center [1159, 449] width 375 height 15
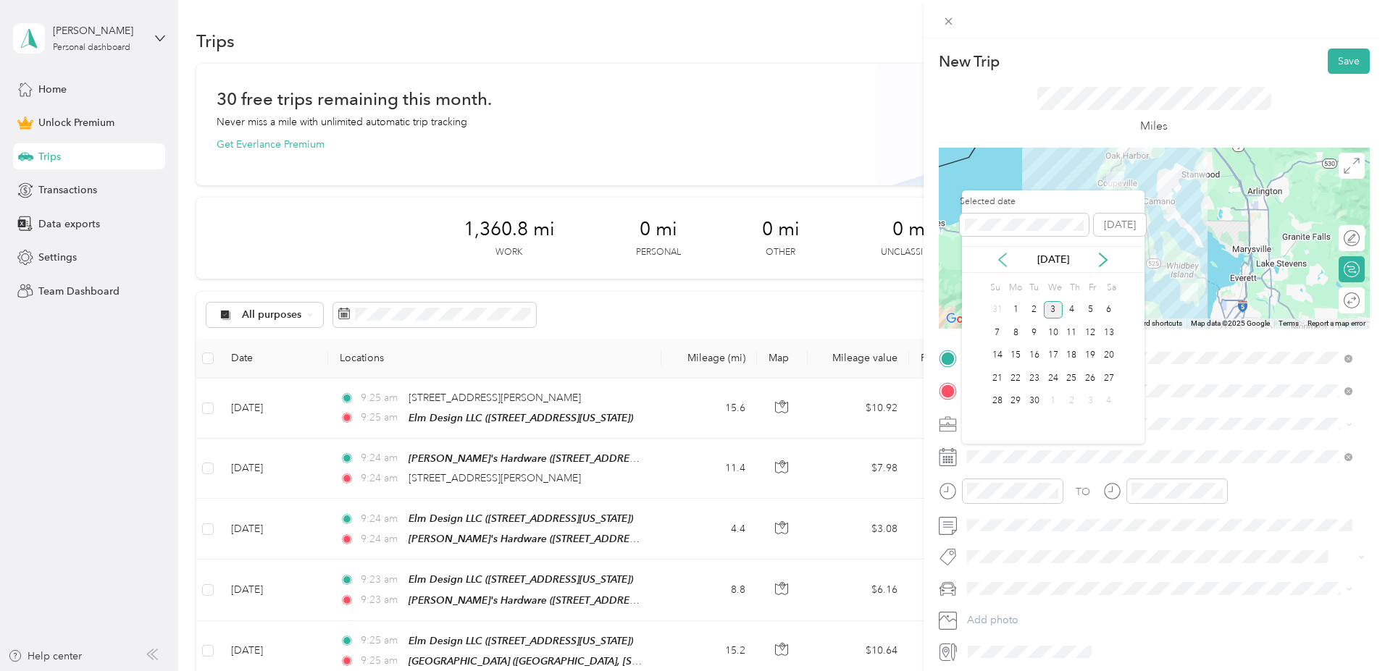
click at [1000, 264] on icon at bounding box center [1002, 260] width 14 height 14
click at [1036, 401] on div "26" at bounding box center [1034, 402] width 19 height 18
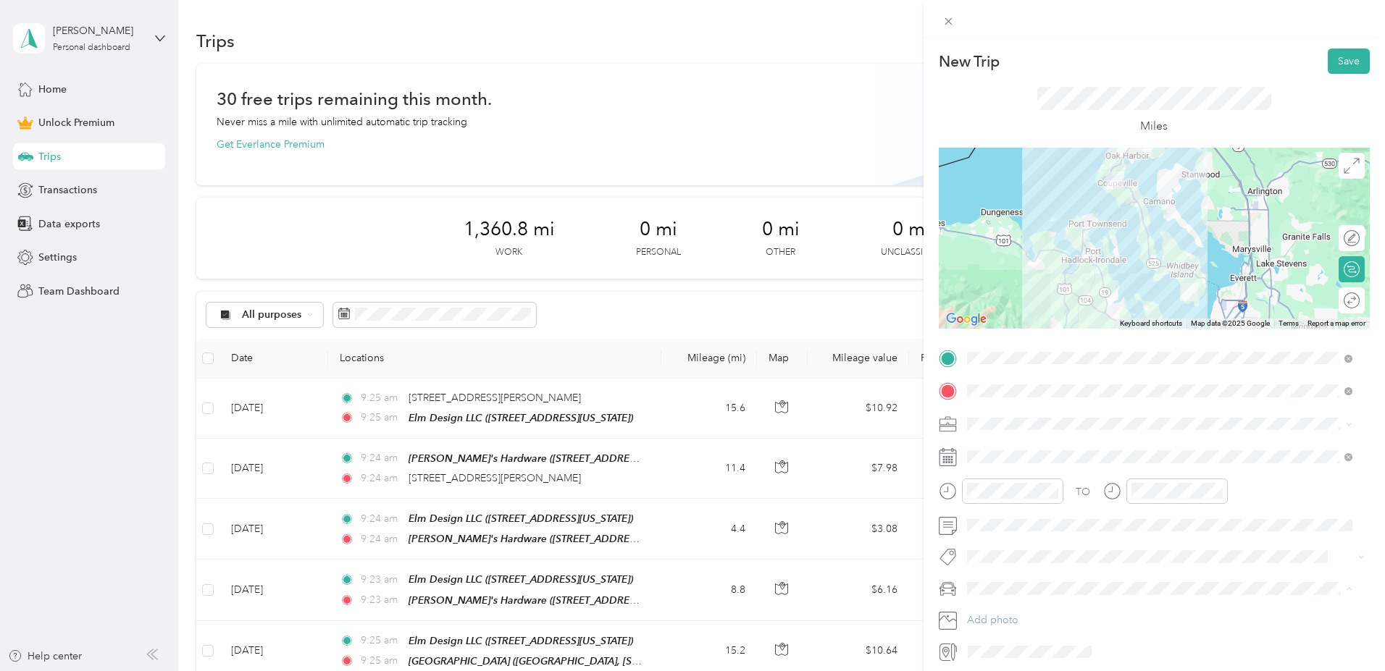
click at [1018, 616] on span "Lexus RX 350" at bounding box center [1003, 614] width 62 height 12
click at [1338, 300] on div at bounding box center [1344, 300] width 30 height 15
click at [1340, 59] on button "Save" at bounding box center [1348, 61] width 42 height 25
